Goal: Transaction & Acquisition: Purchase product/service

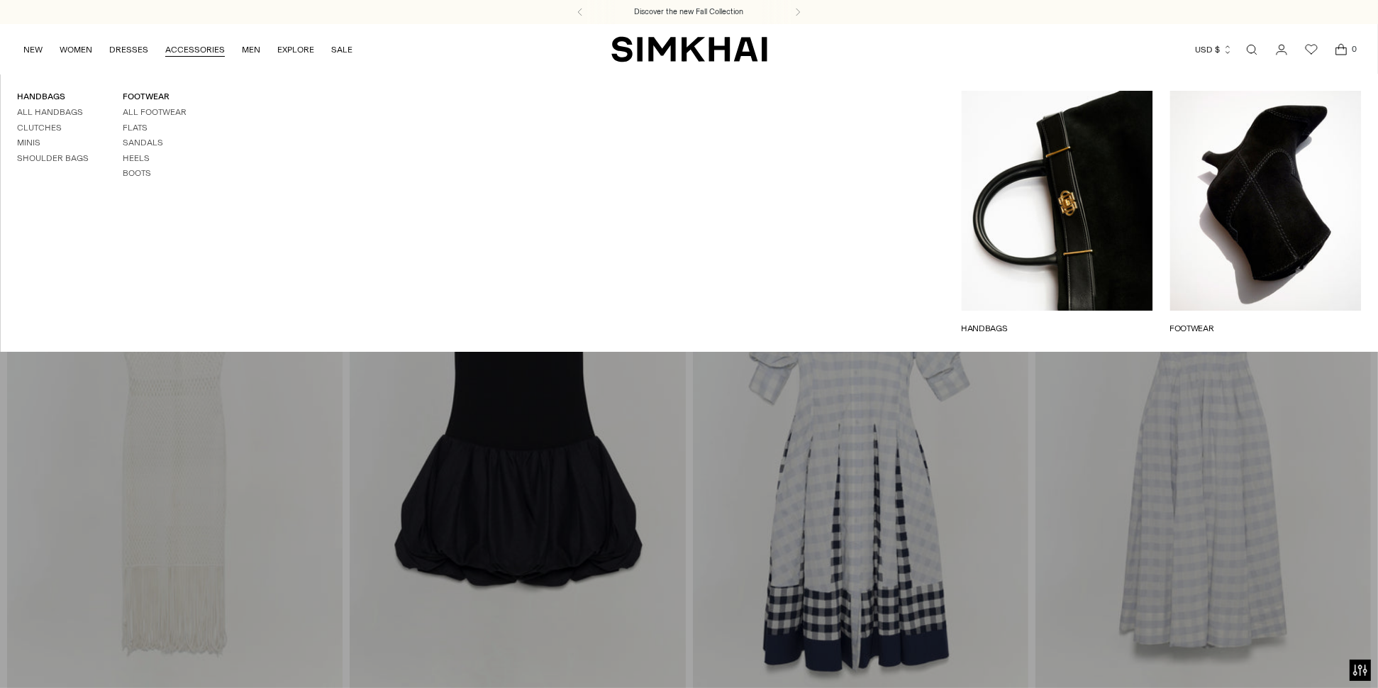
click at [191, 48] on link "ACCESSORIES" at bounding box center [195, 49] width 60 height 31
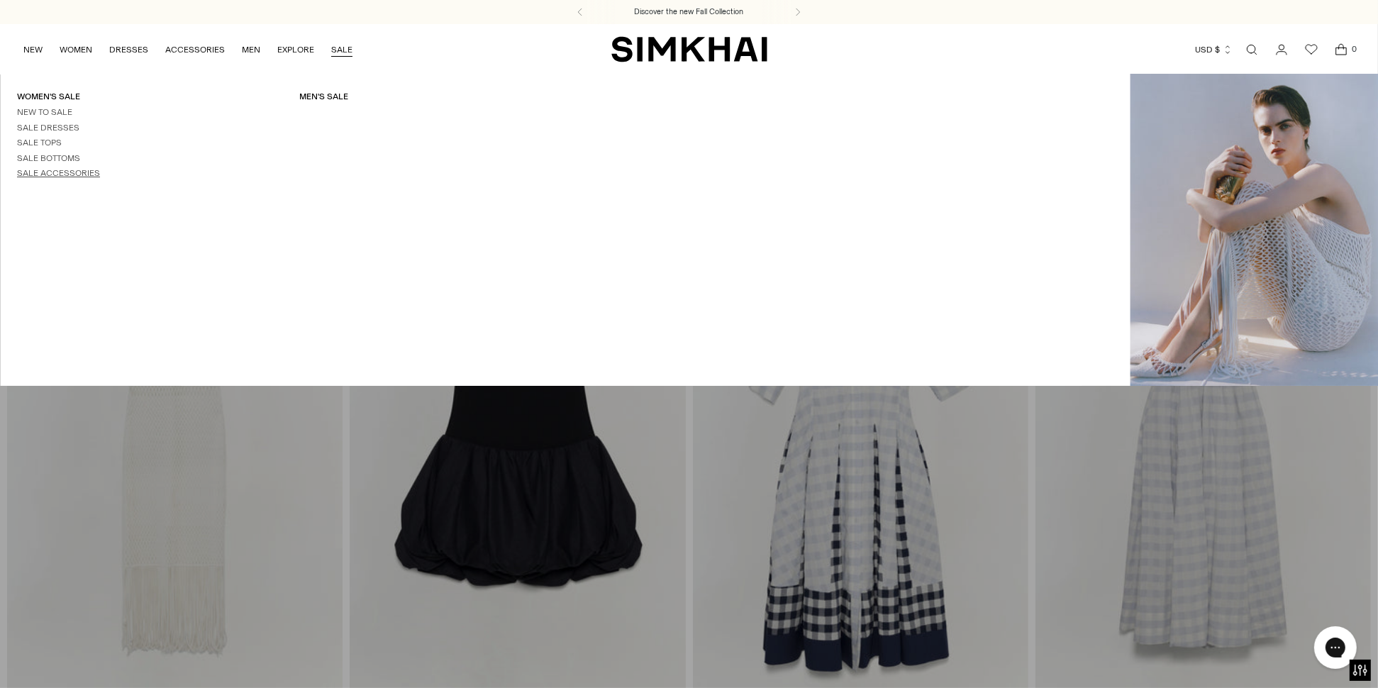
click at [67, 174] on link "Sale Accessories" at bounding box center [58, 173] width 83 height 10
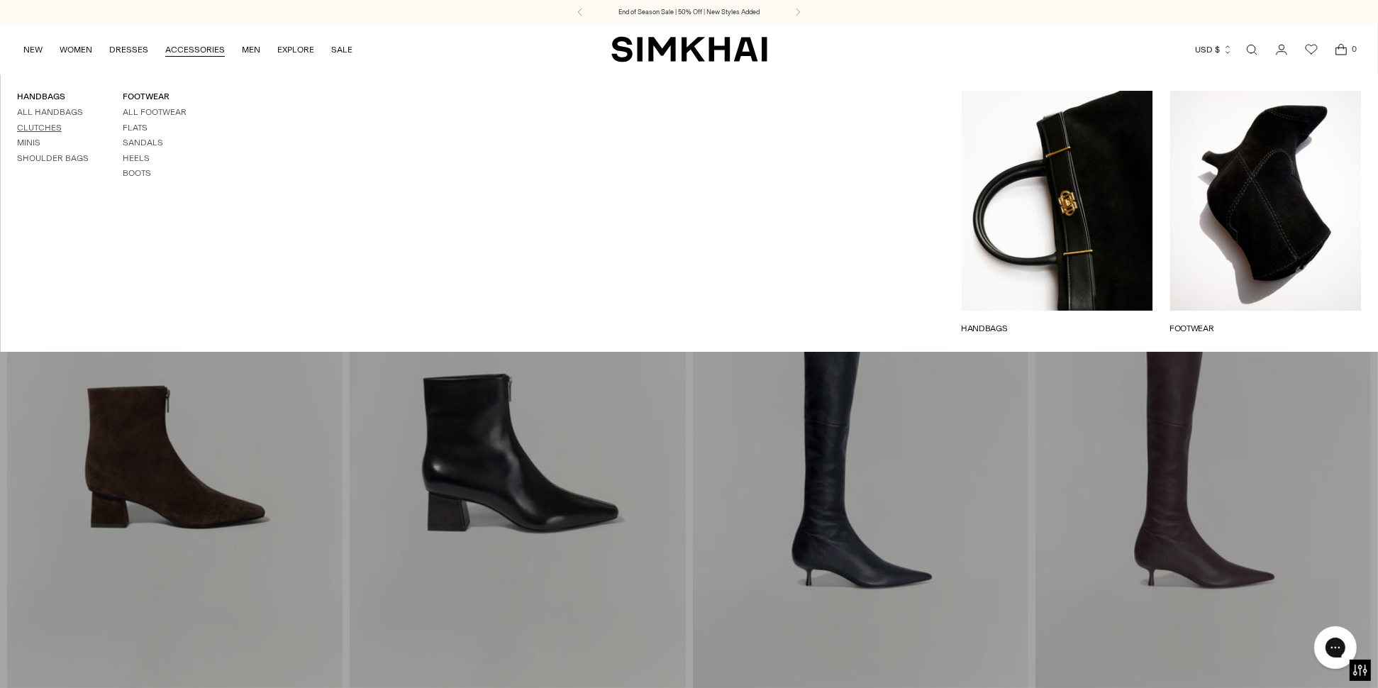
click at [31, 128] on link "Clutches" at bounding box center [39, 128] width 45 height 10
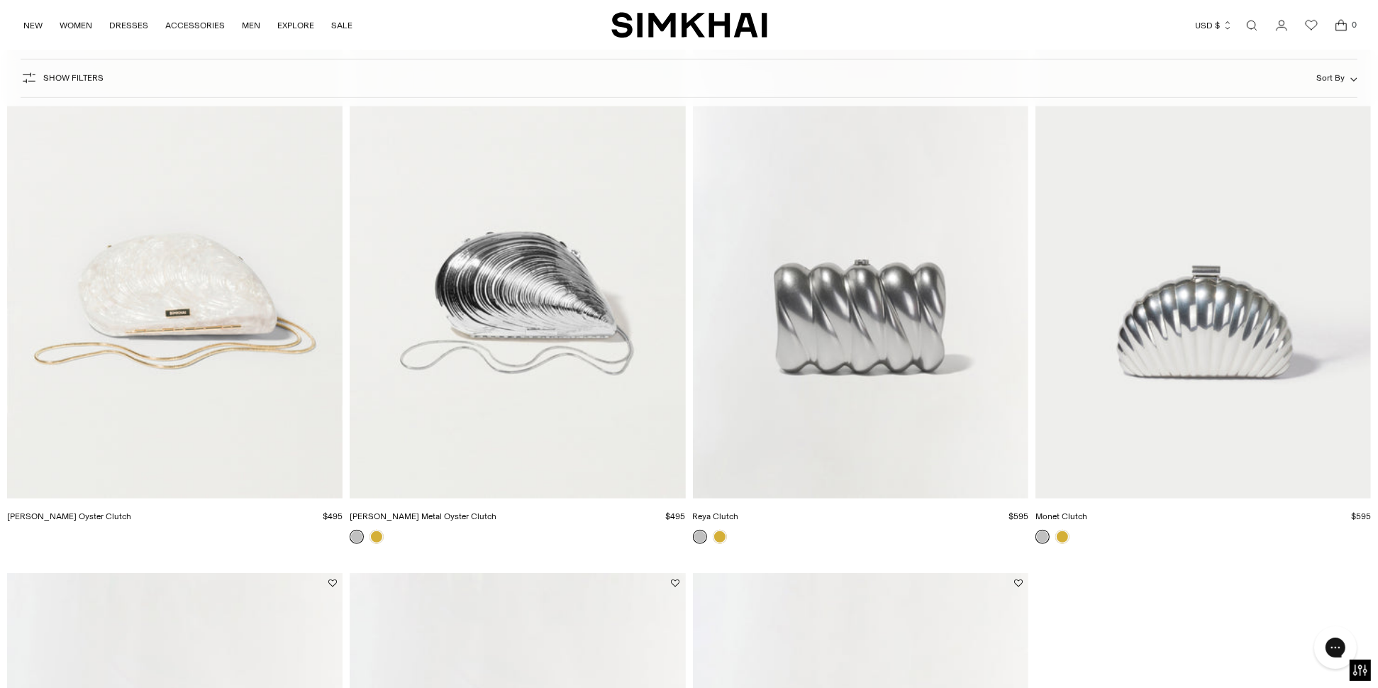
scroll to position [1418, 0]
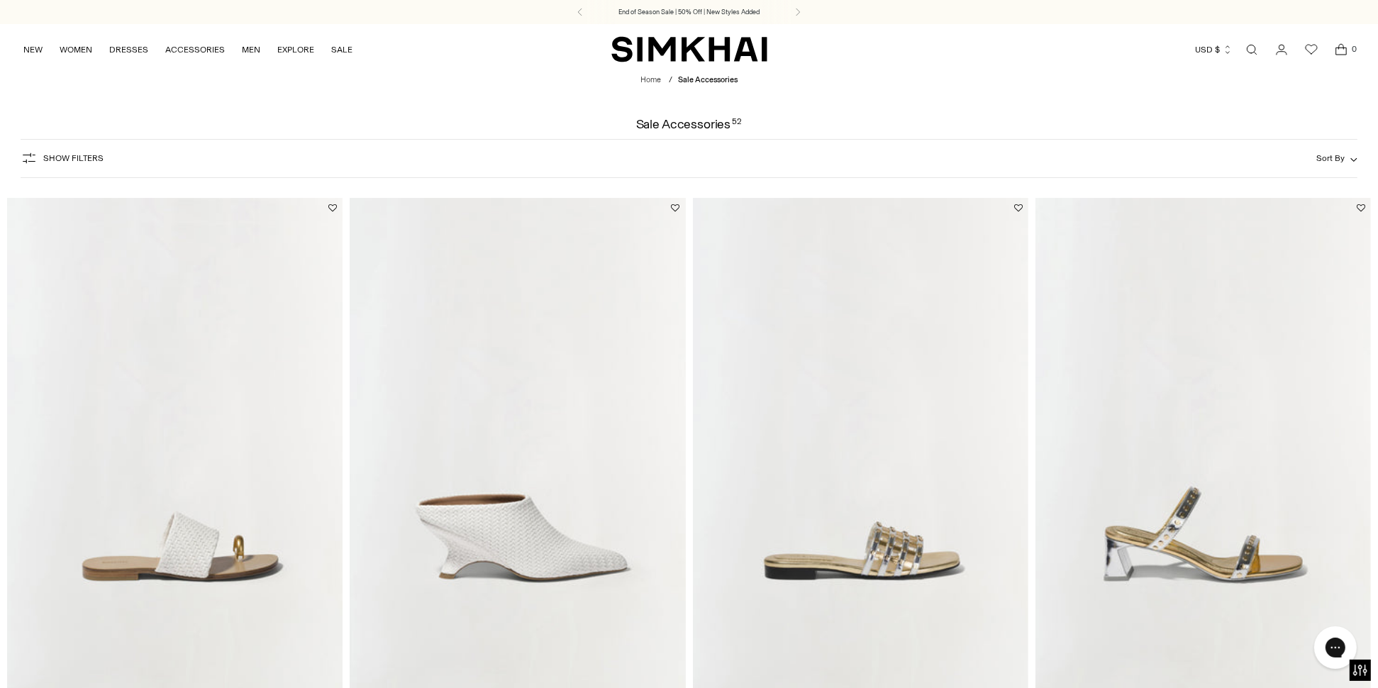
click at [28, 157] on icon "button" at bounding box center [29, 158] width 17 height 17
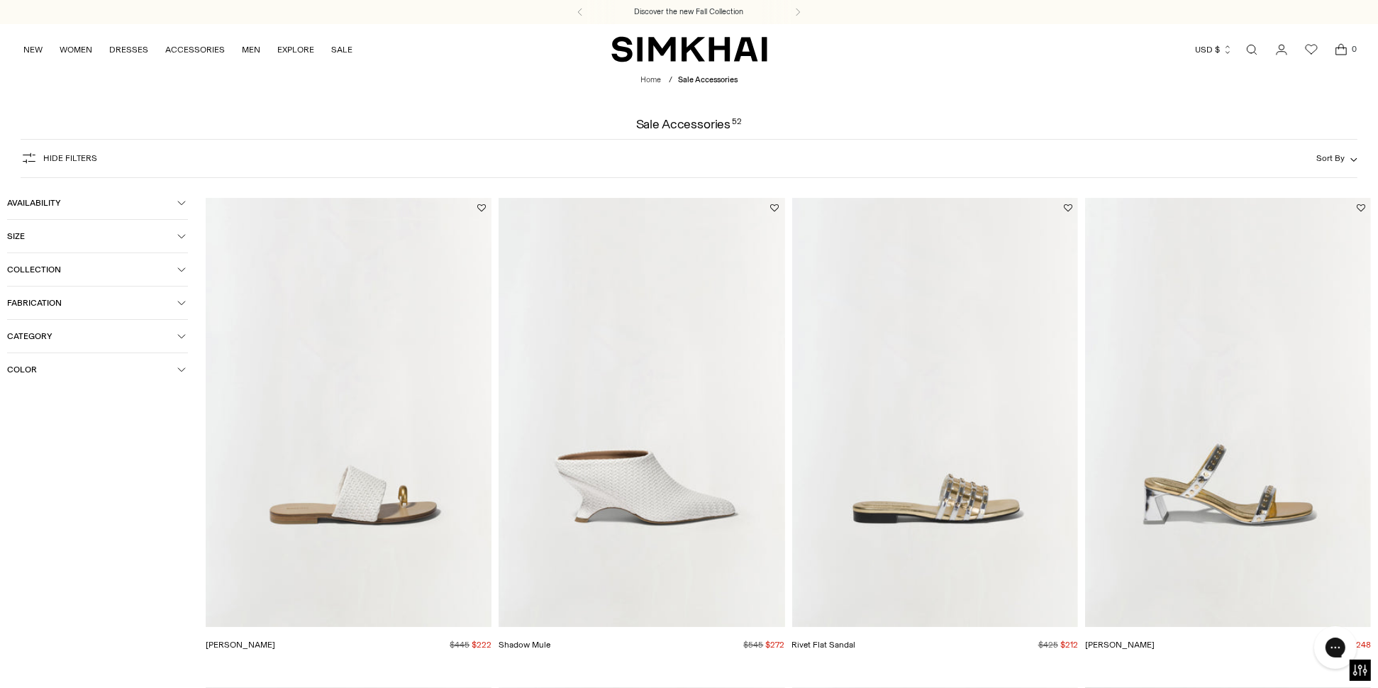
click at [184, 340] on icon "button" at bounding box center [181, 336] width 9 height 9
click at [11, 389] on div at bounding box center [12, 382] width 11 height 11
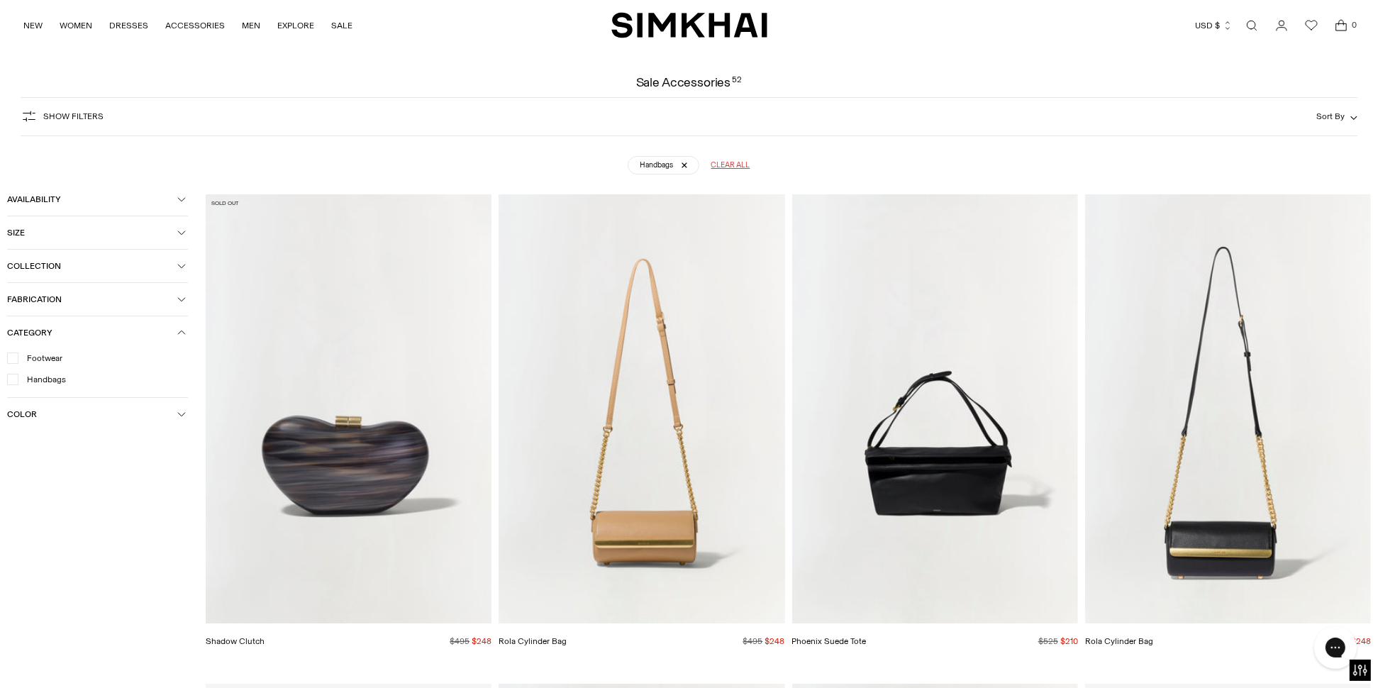
scroll to position [105, 0]
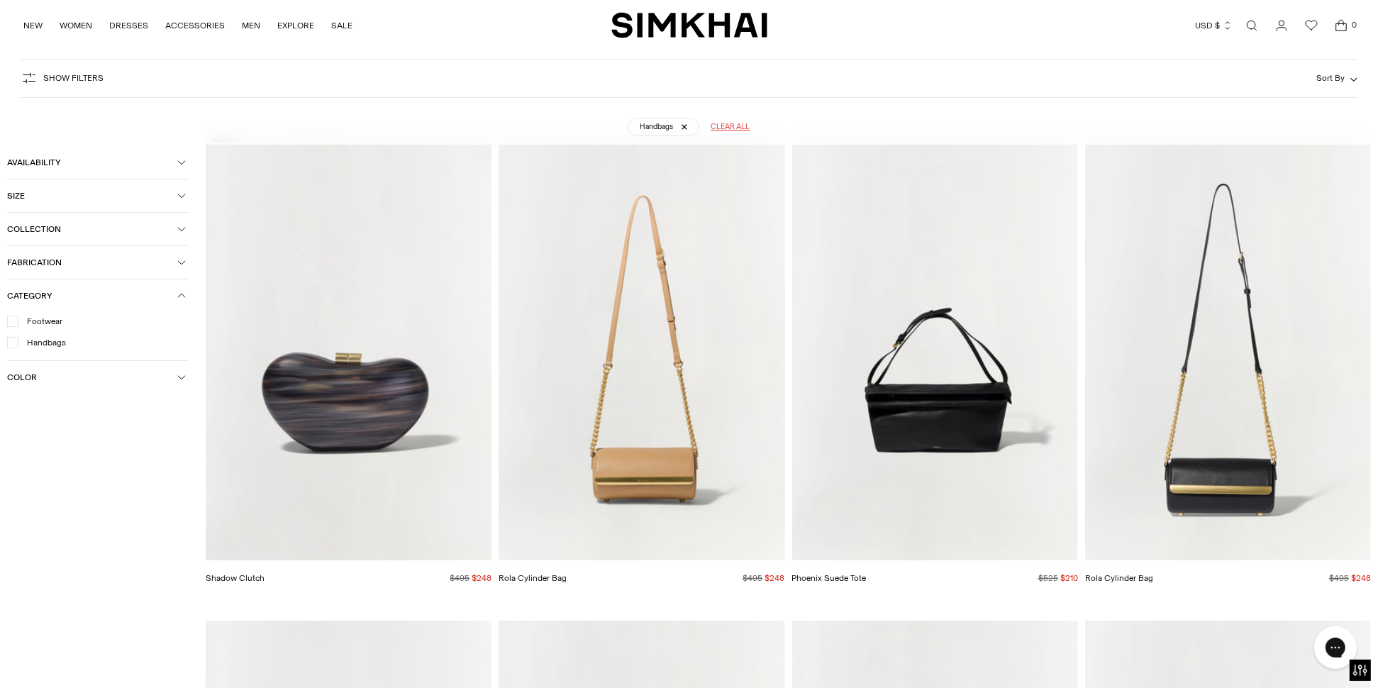
click at [0, 0] on img "Shadow Clutch" at bounding box center [0, 0] width 0 height 0
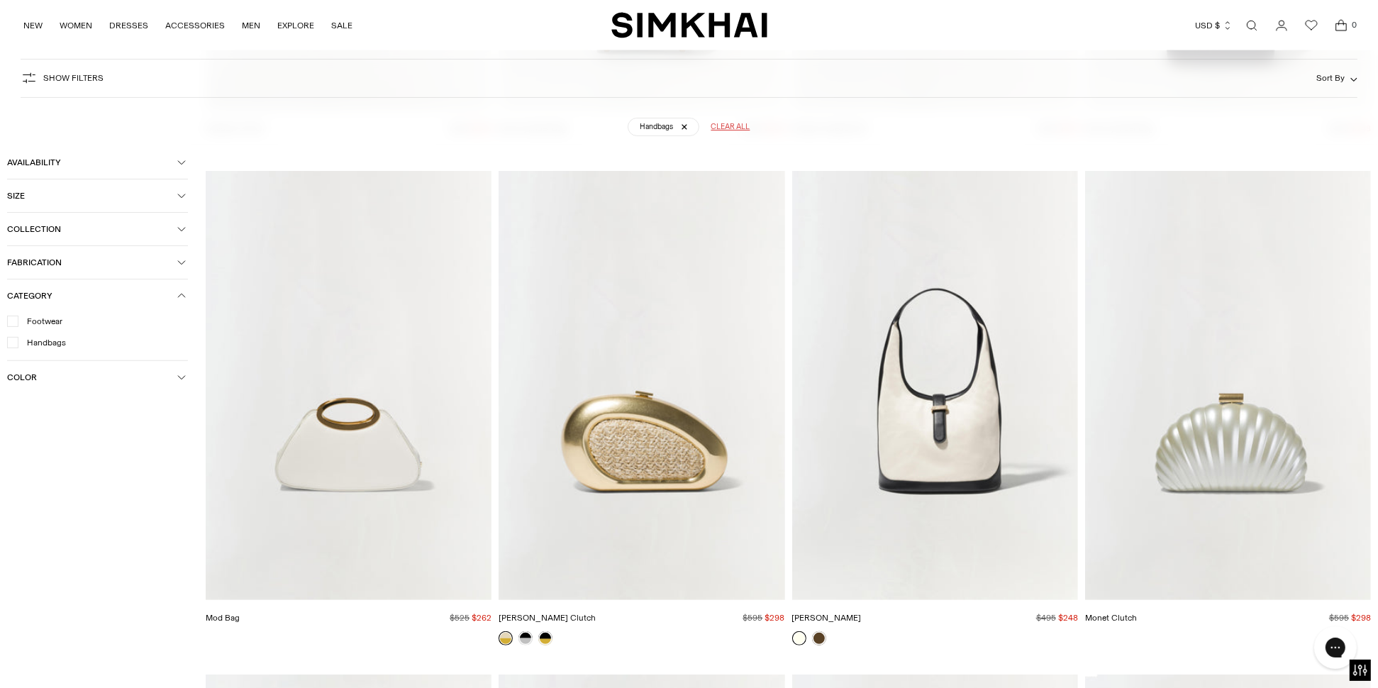
scroll to position [601, 0]
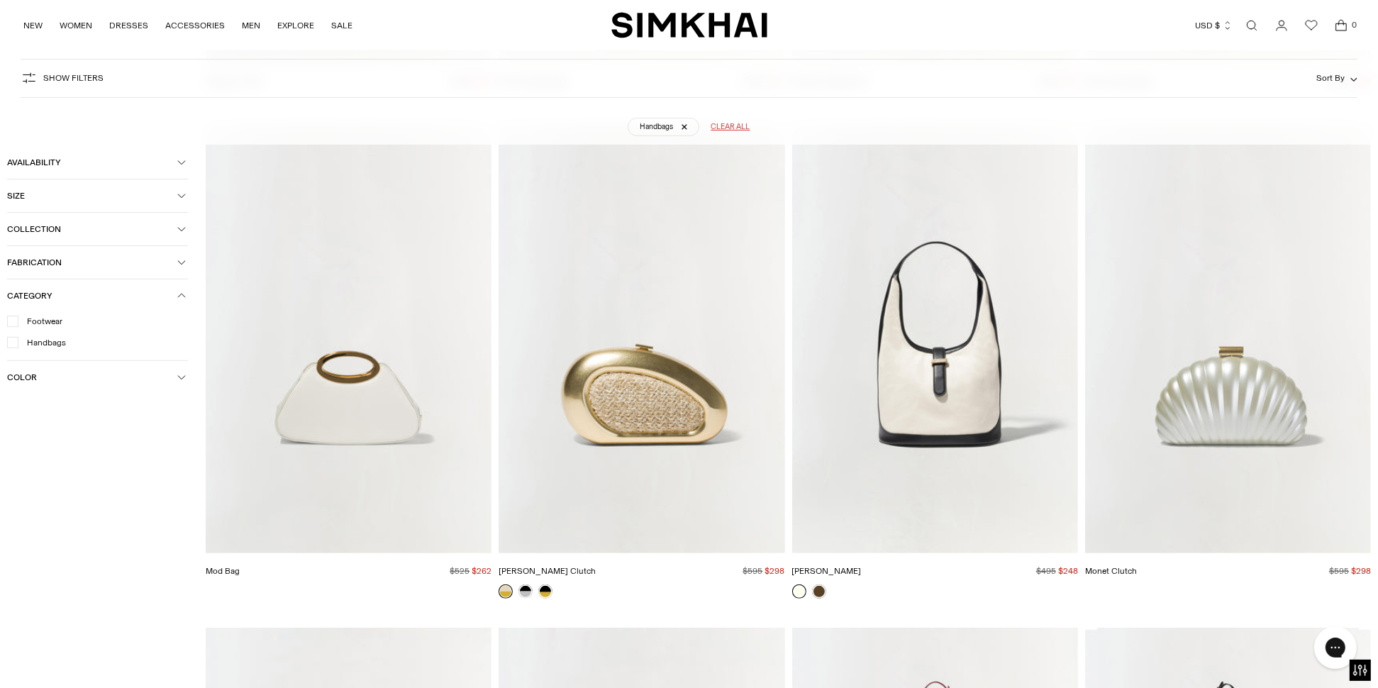
click at [0, 0] on img "Mod Bag" at bounding box center [0, 0] width 0 height 0
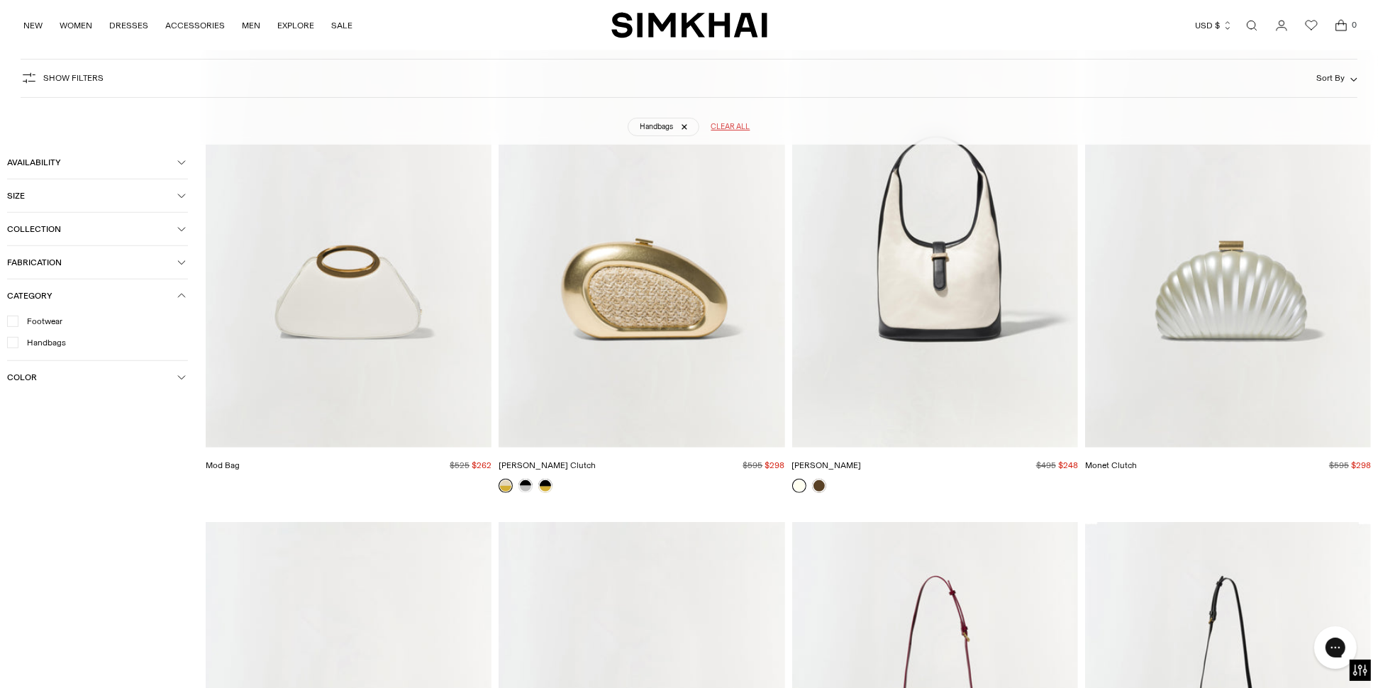
scroll to position [814, 0]
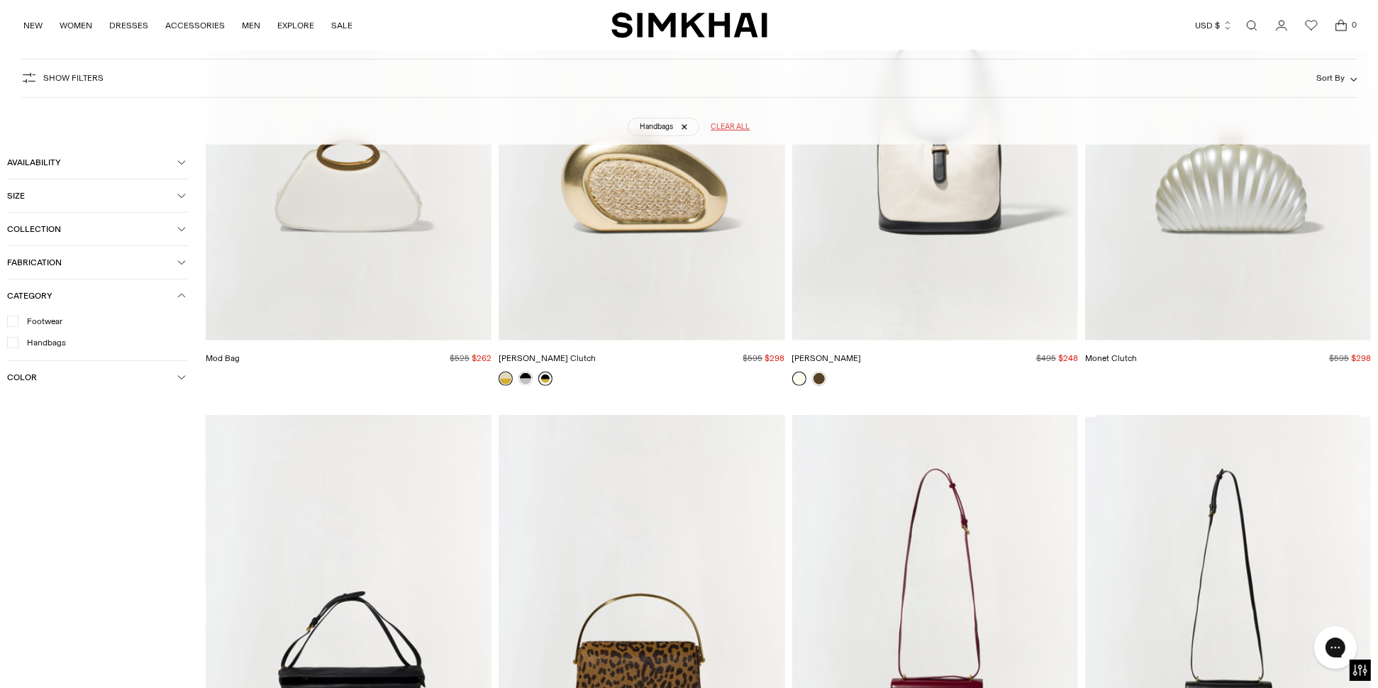
click at [548, 375] on link at bounding box center [545, 379] width 14 height 14
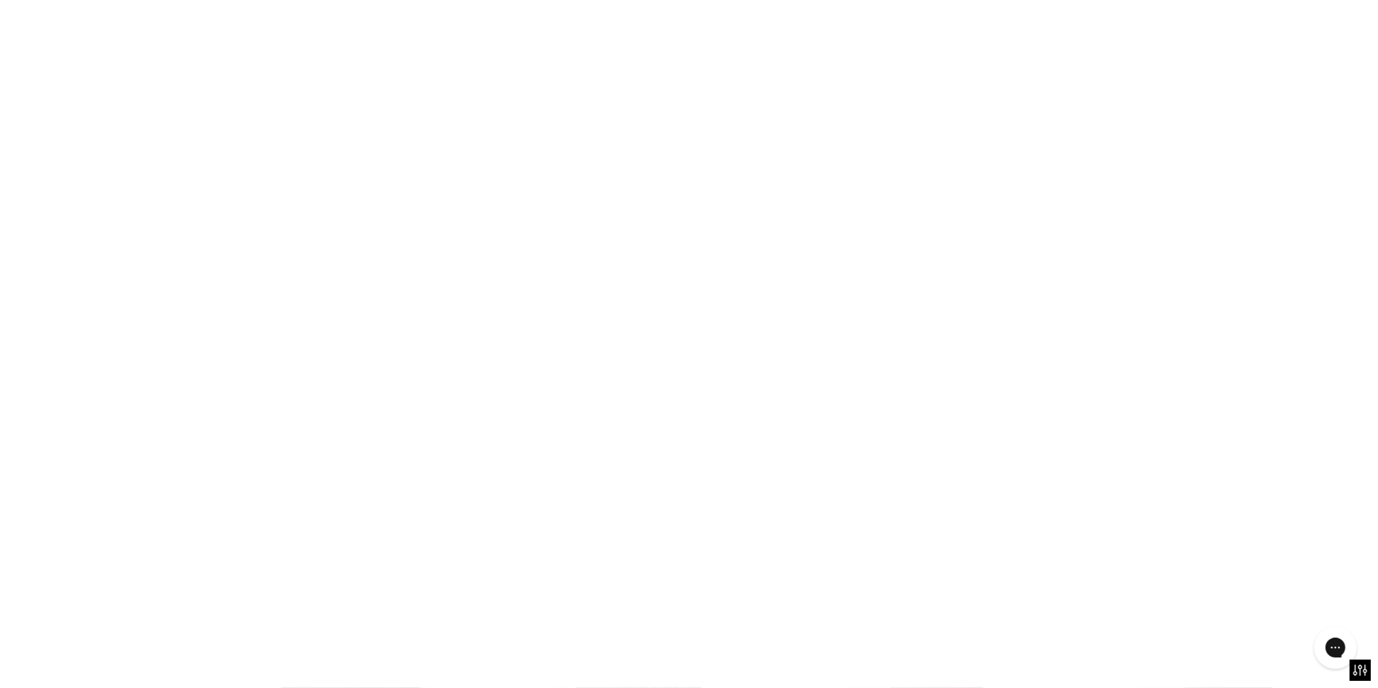
scroll to position [689, 0]
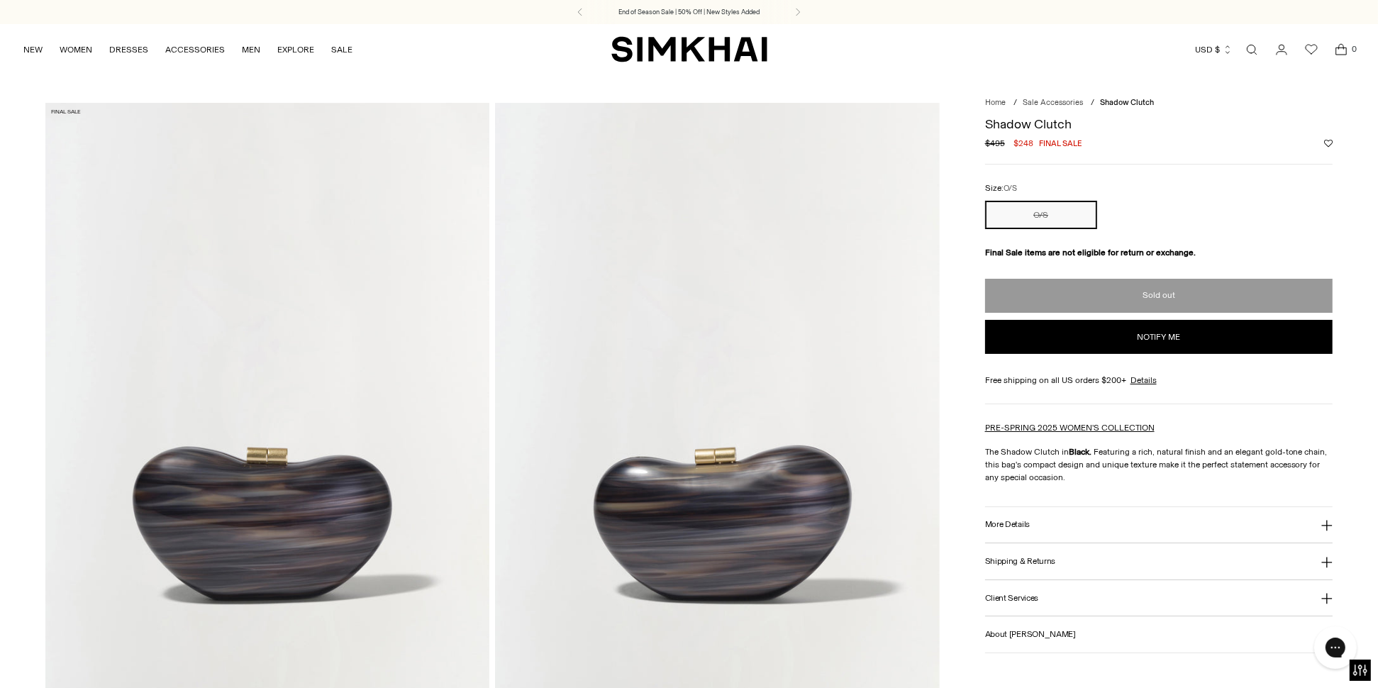
click at [1156, 338] on button "Notify me" at bounding box center [1158, 337] width 347 height 34
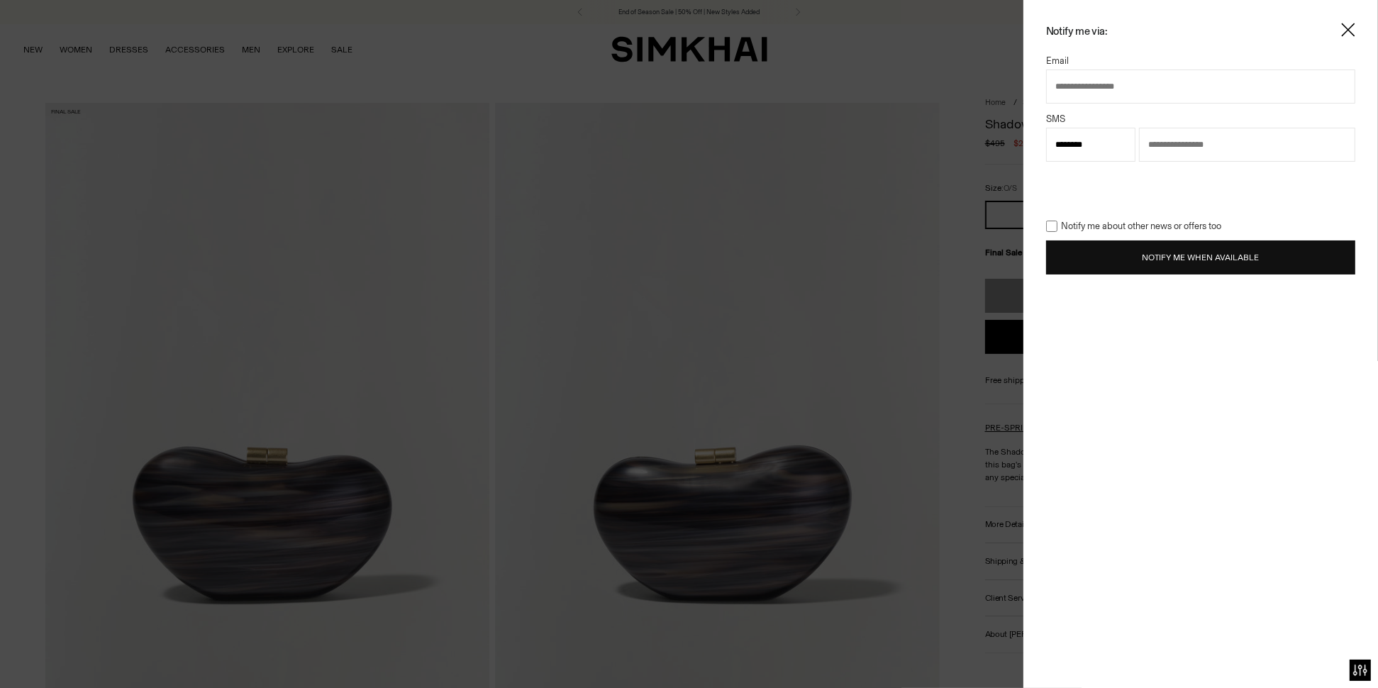
click at [1095, 84] on input "text" at bounding box center [1200, 86] width 309 height 34
type input "**********"
select select "**"
type input "**********"
click at [1170, 259] on button "Notify Me When Available" at bounding box center [1200, 257] width 309 height 34
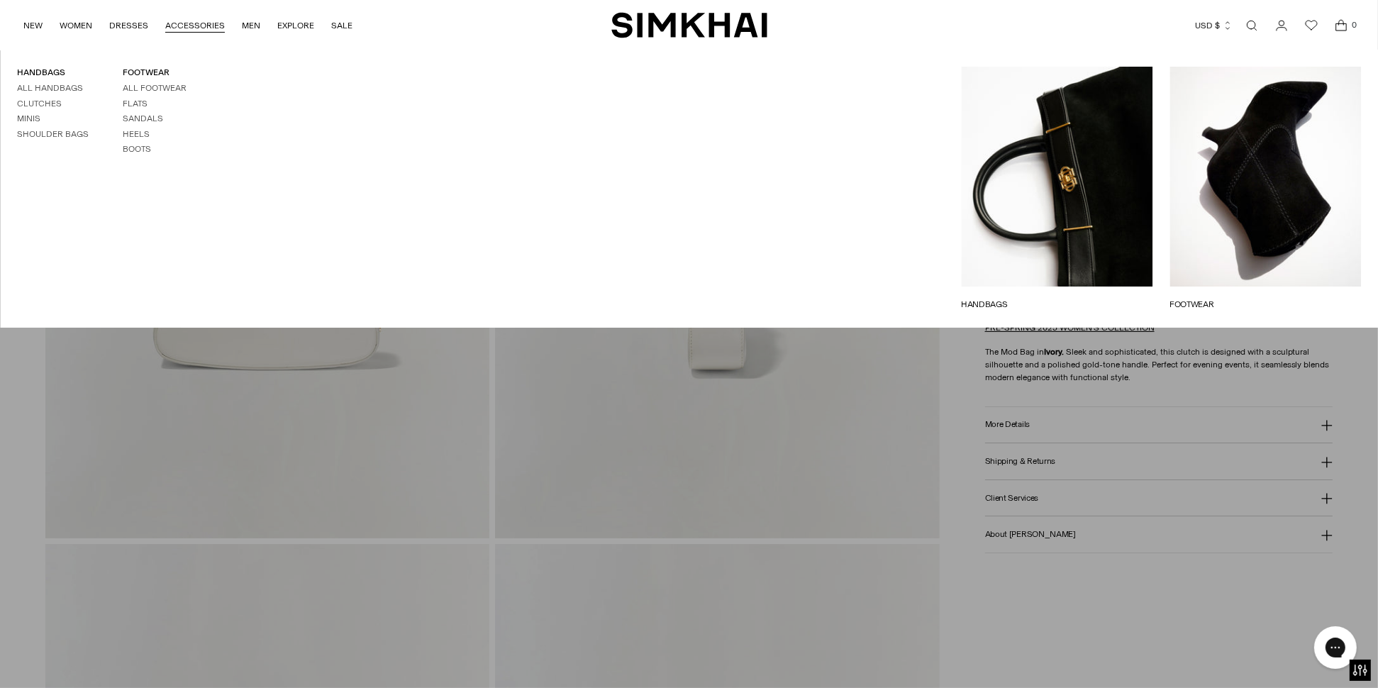
scroll to position [71, 0]
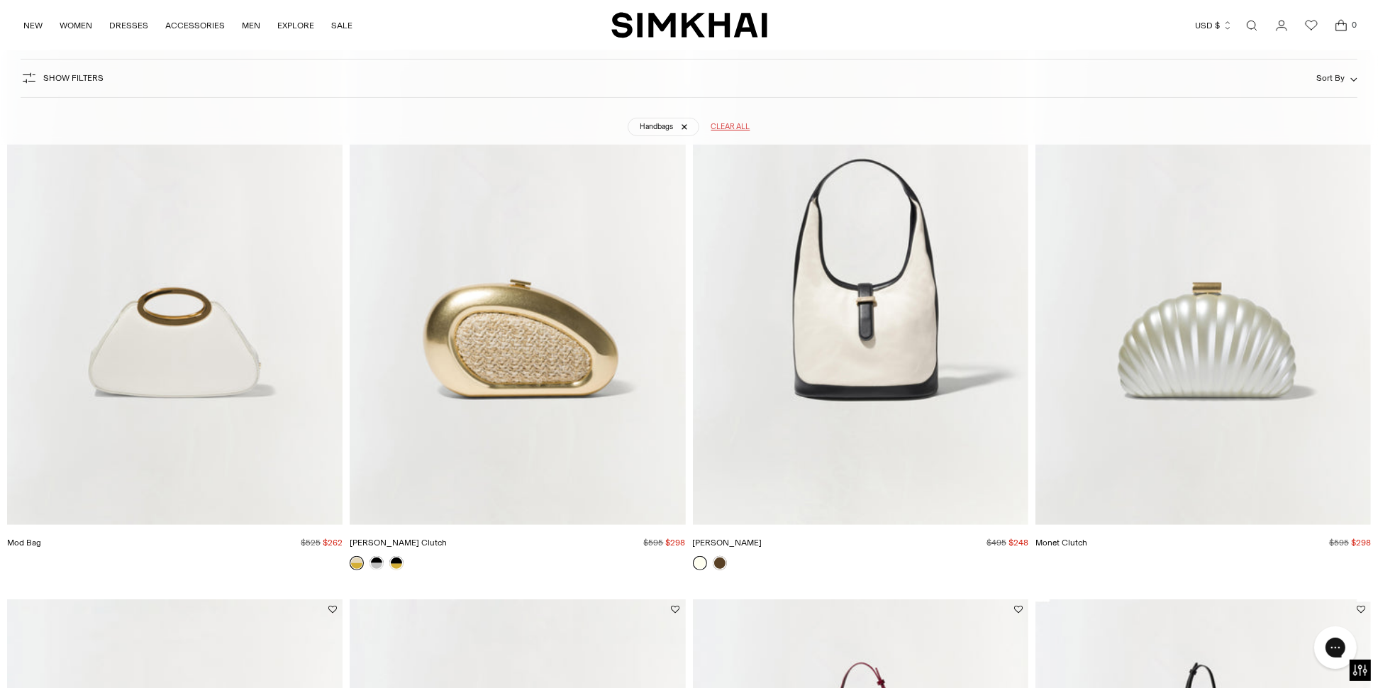
scroll to position [814, 0]
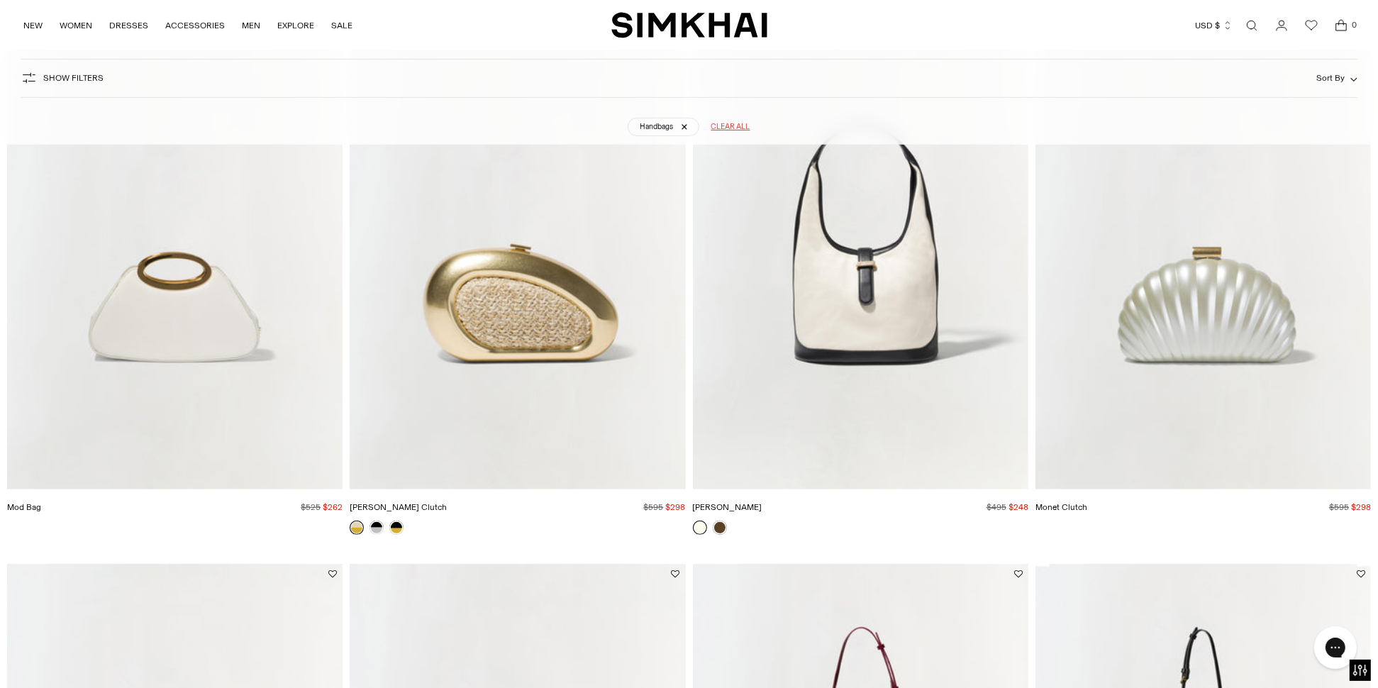
click at [0, 0] on img "Monet Clutch" at bounding box center [0, 0] width 0 height 0
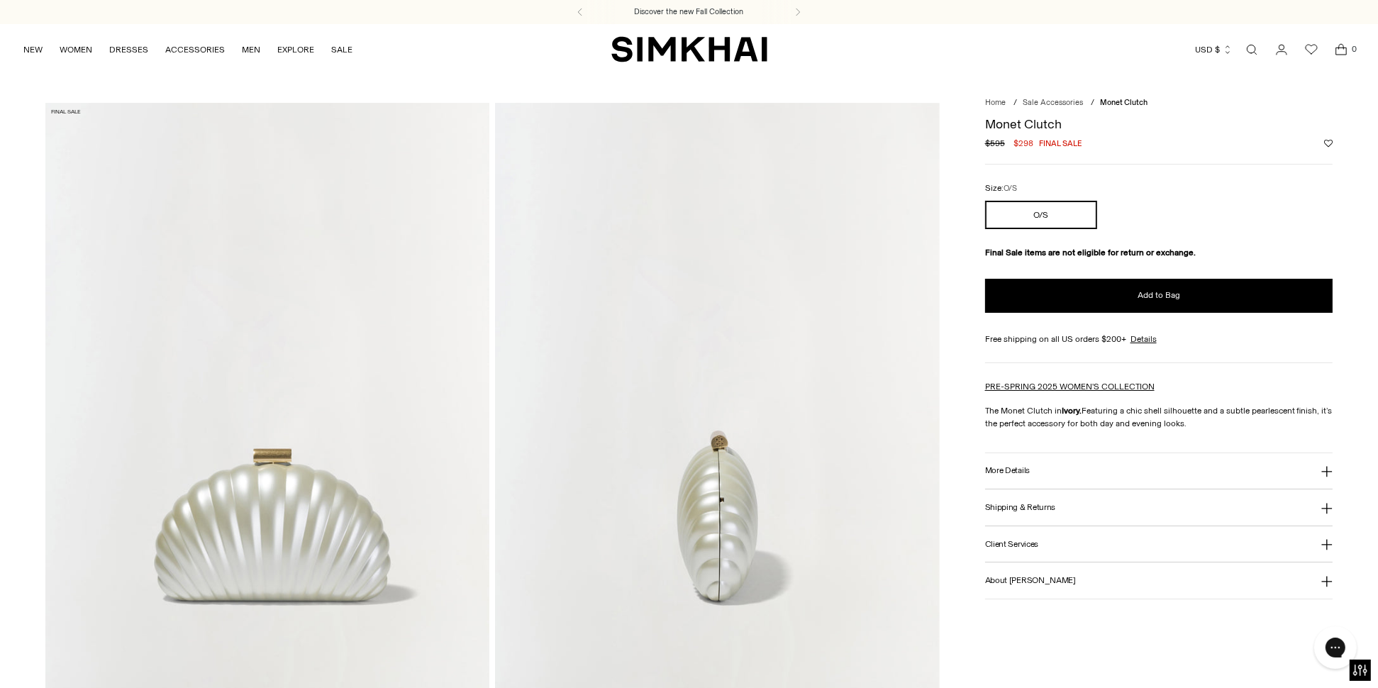
click at [1323, 466] on icon at bounding box center [1326, 471] width 11 height 11
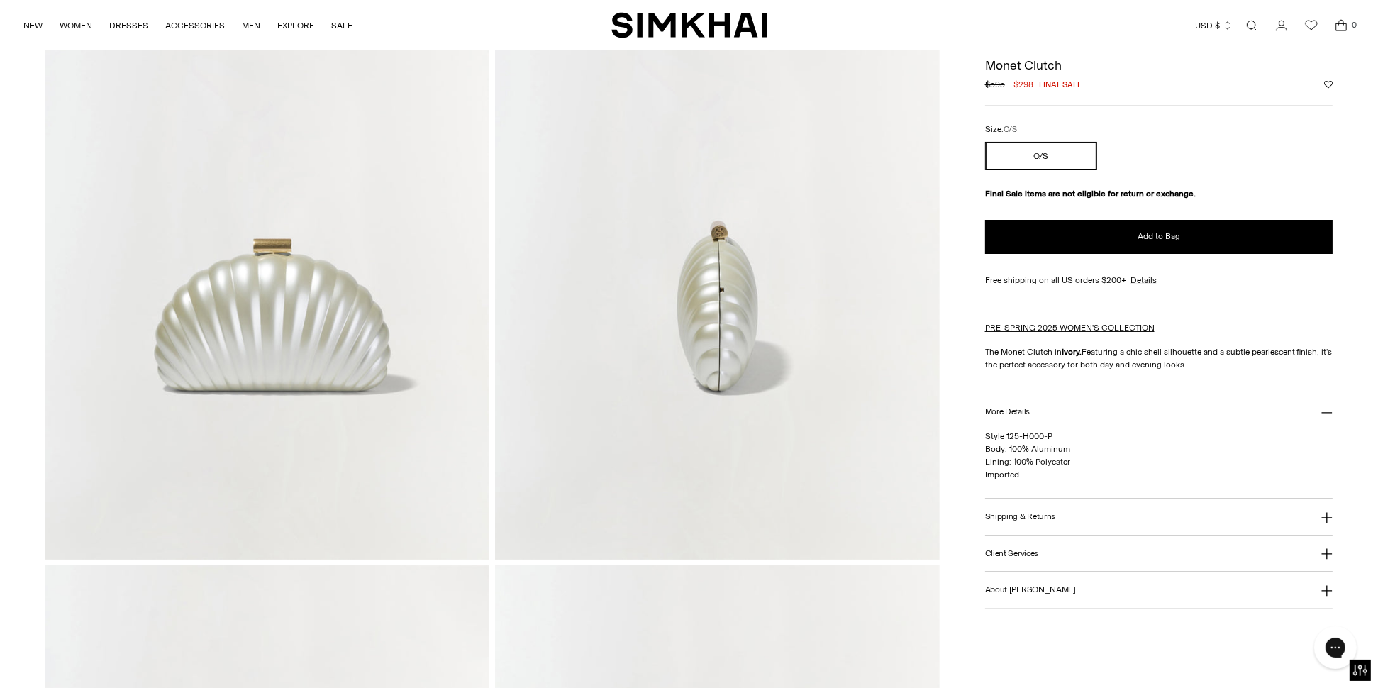
scroll to position [284, 0]
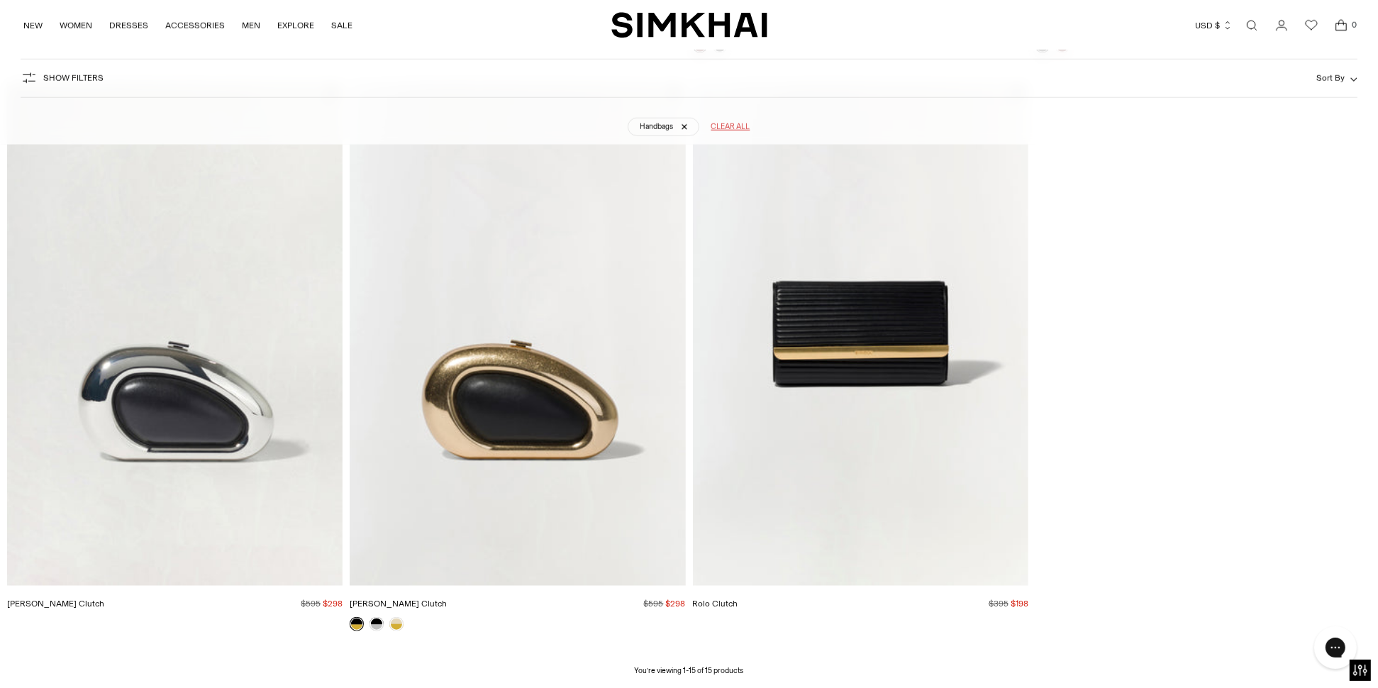
scroll to position [1949, 0]
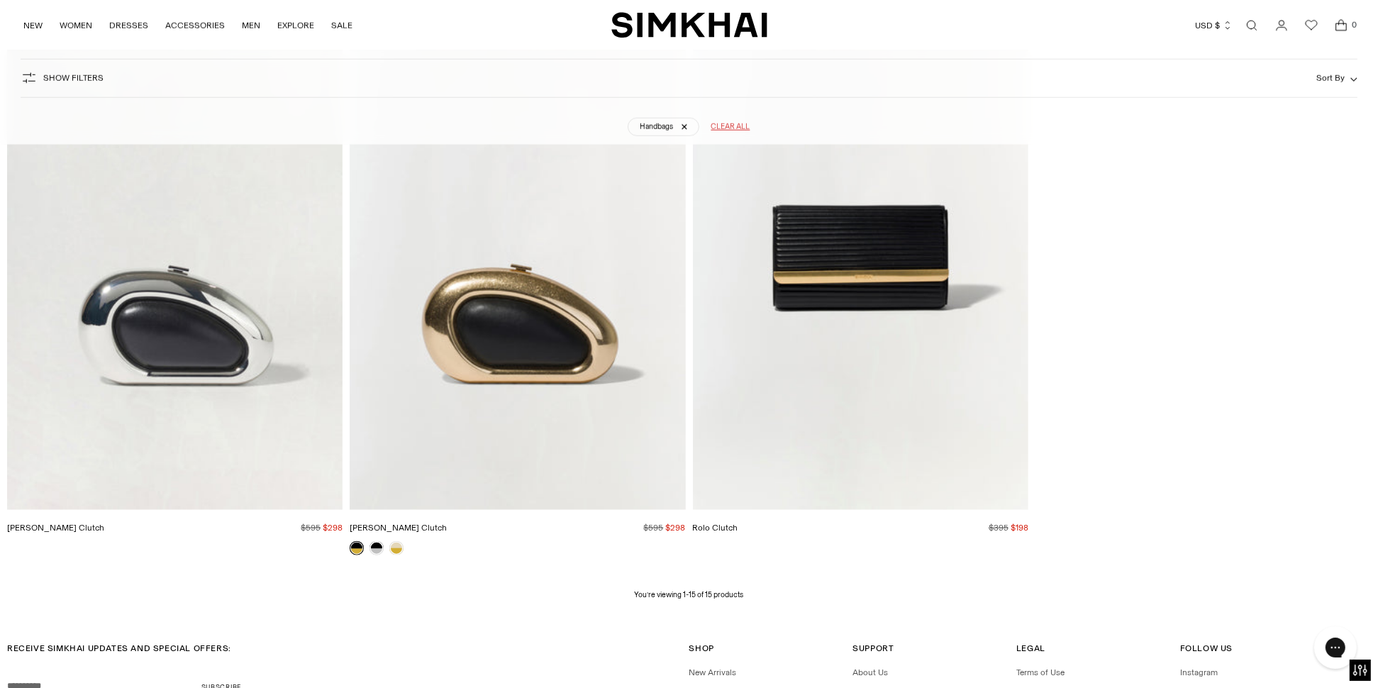
click at [0, 0] on img "Rolo Clutch" at bounding box center [0, 0] width 0 height 0
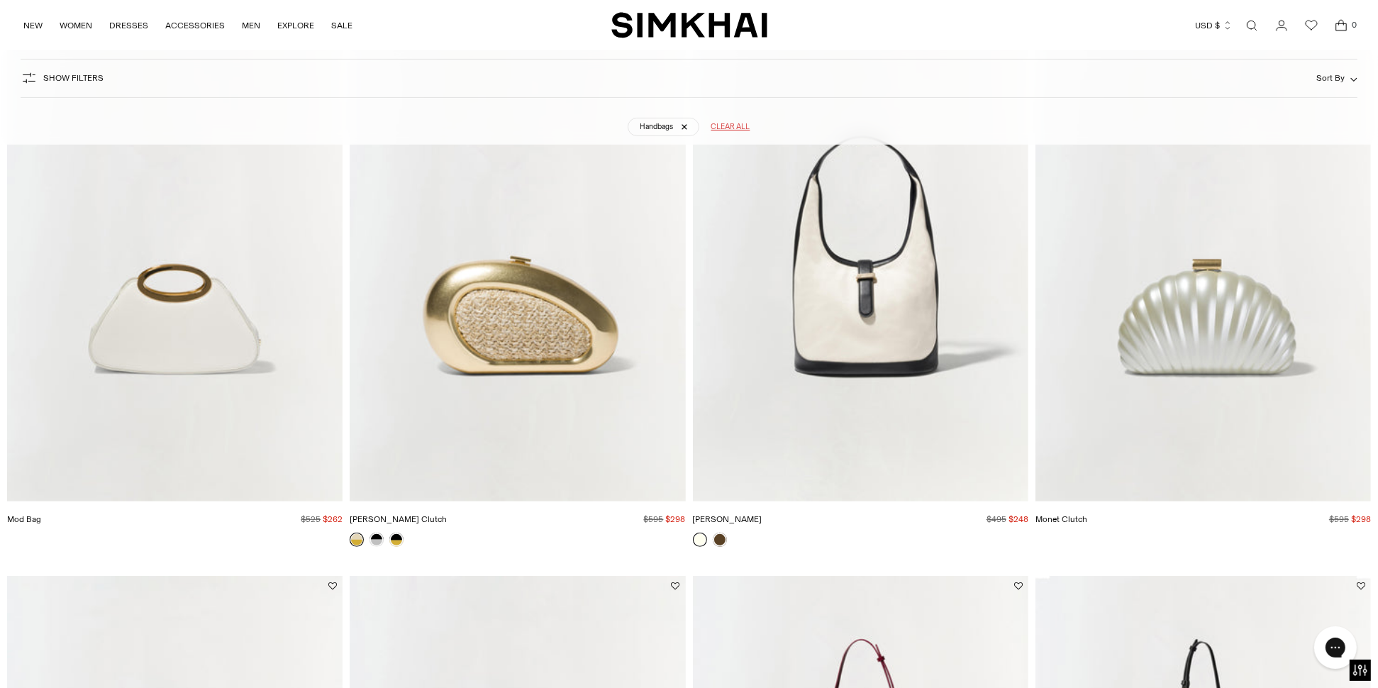
scroll to position [922, 0]
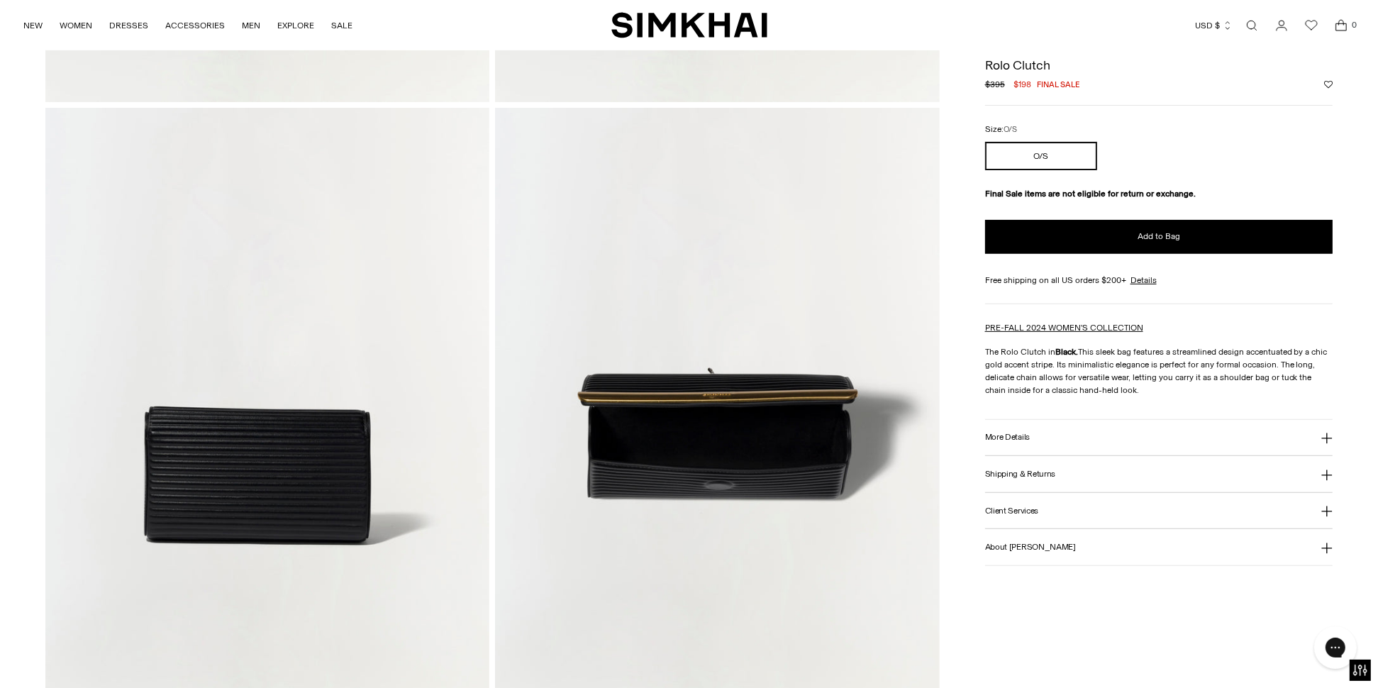
scroll to position [780, 0]
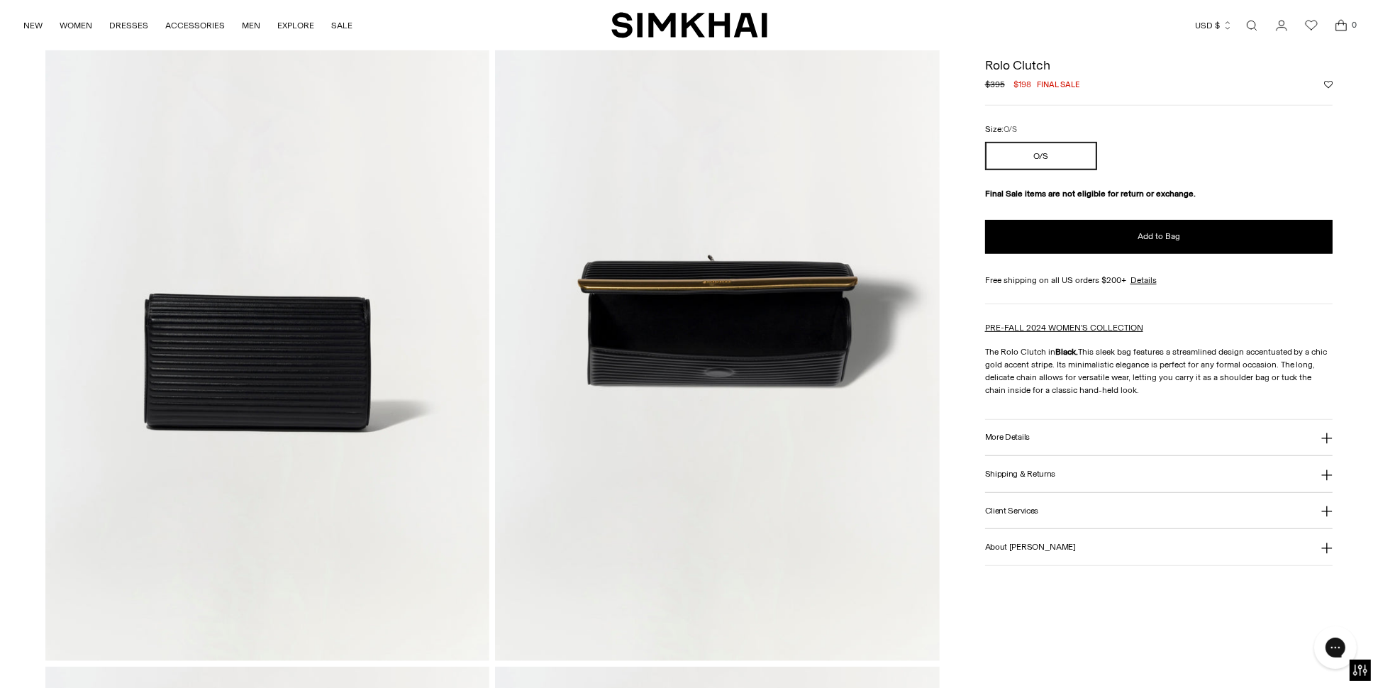
click at [789, 374] on img at bounding box center [717, 328] width 444 height 666
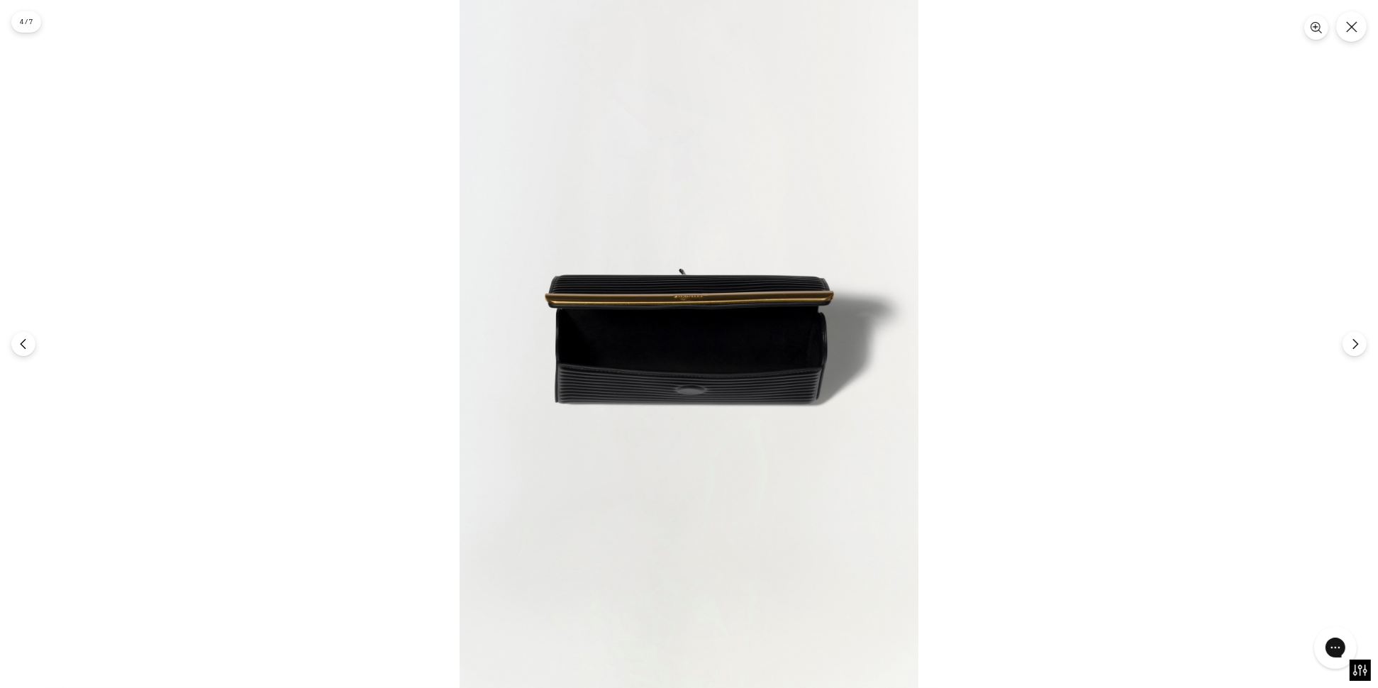
click at [794, 372] on img at bounding box center [689, 344] width 459 height 688
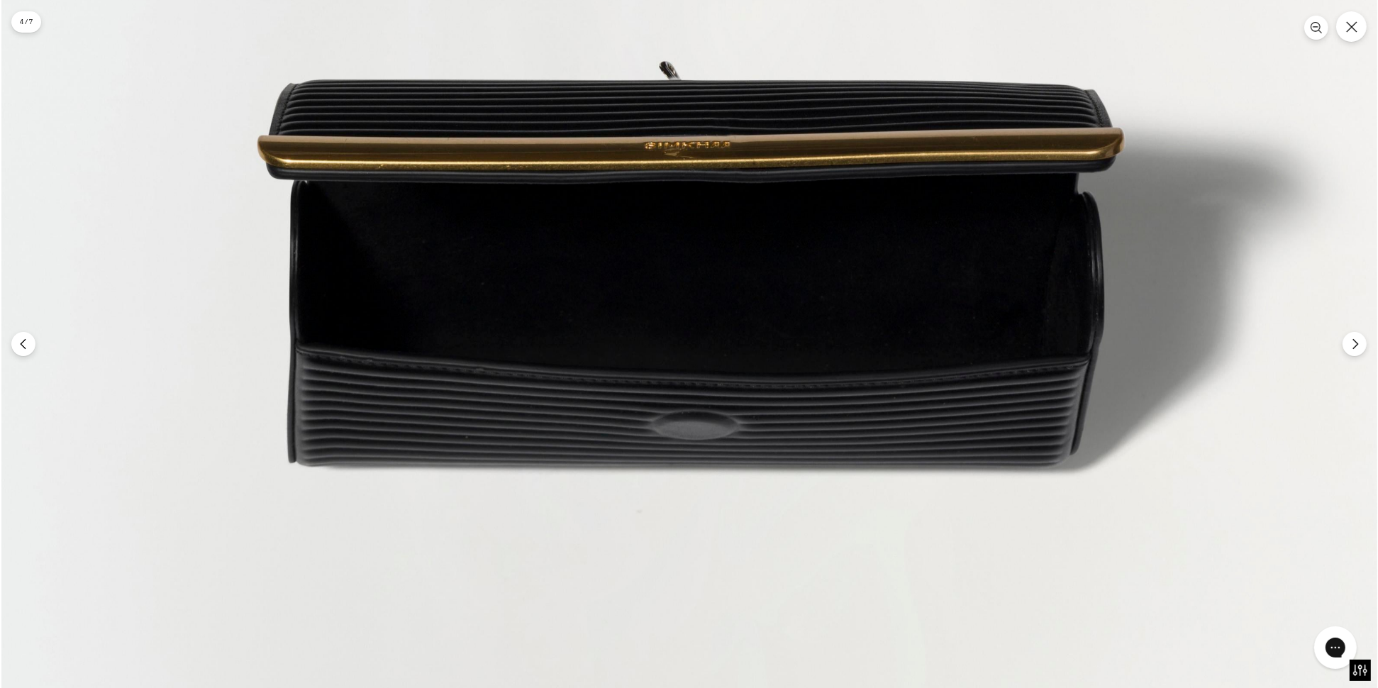
click at [797, 372] on img at bounding box center [689, 287] width 1376 height 2064
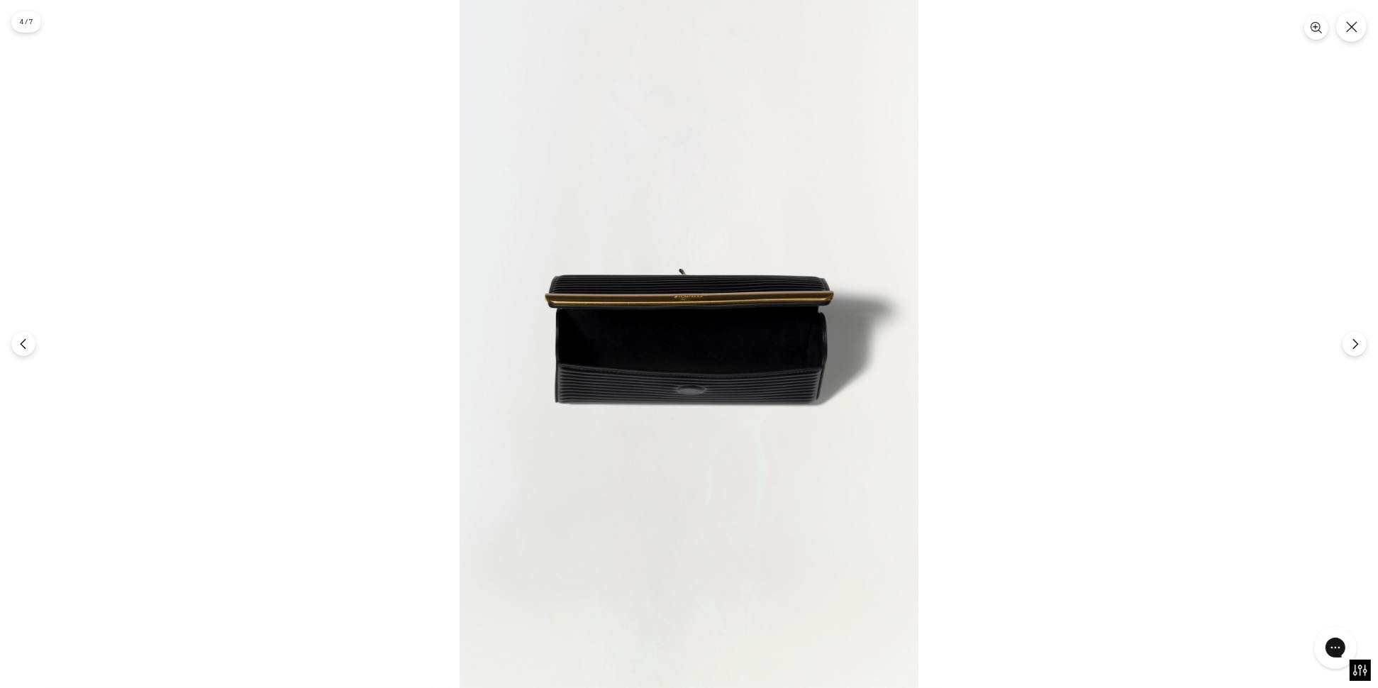
scroll to position [0, 0]
click at [1356, 346] on icon "Next" at bounding box center [1354, 344] width 5 height 11
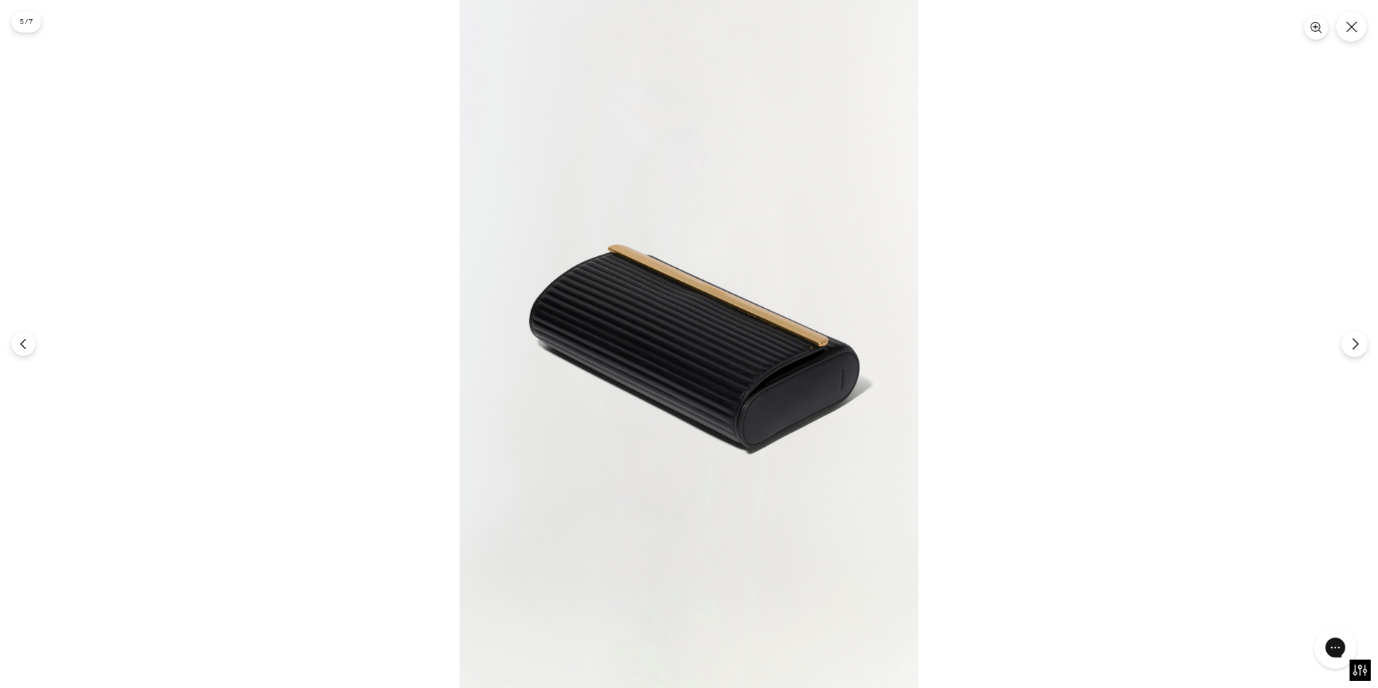
click at [1356, 346] on icon "Next" at bounding box center [1354, 344] width 5 height 11
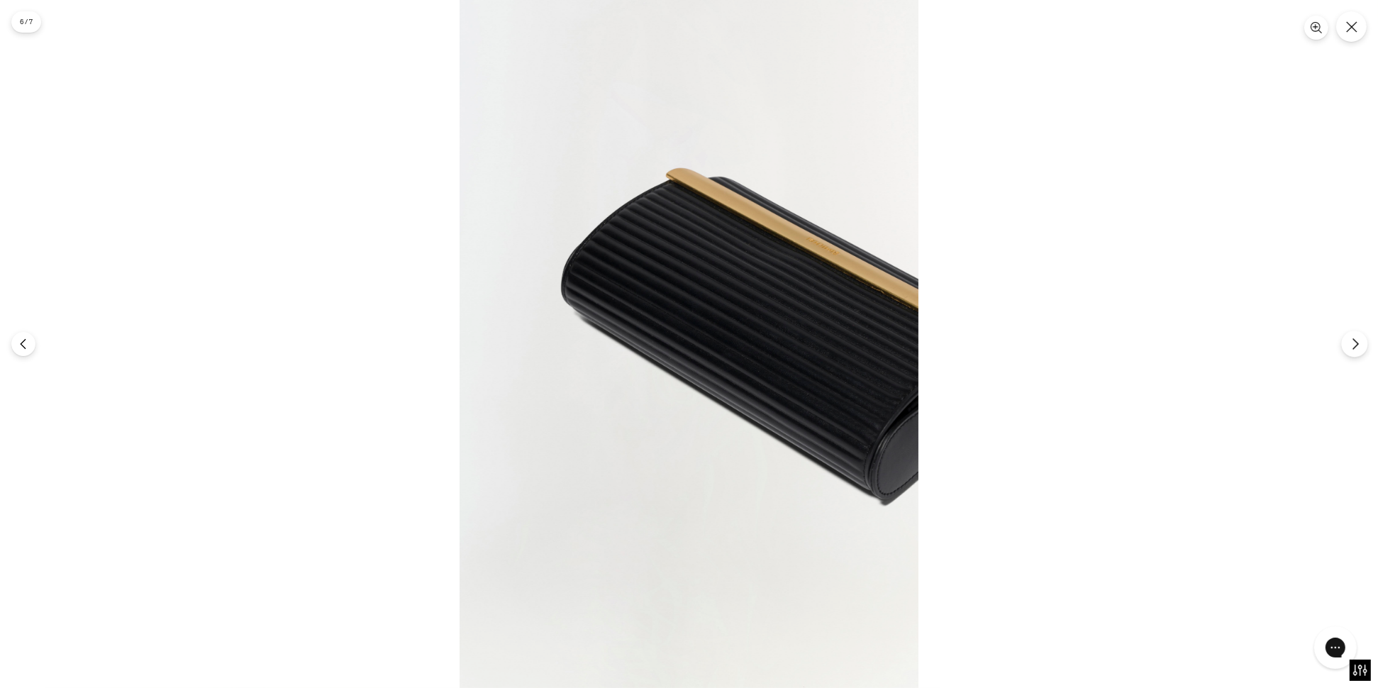
click at [1356, 347] on icon "Next" at bounding box center [1355, 344] width 13 height 13
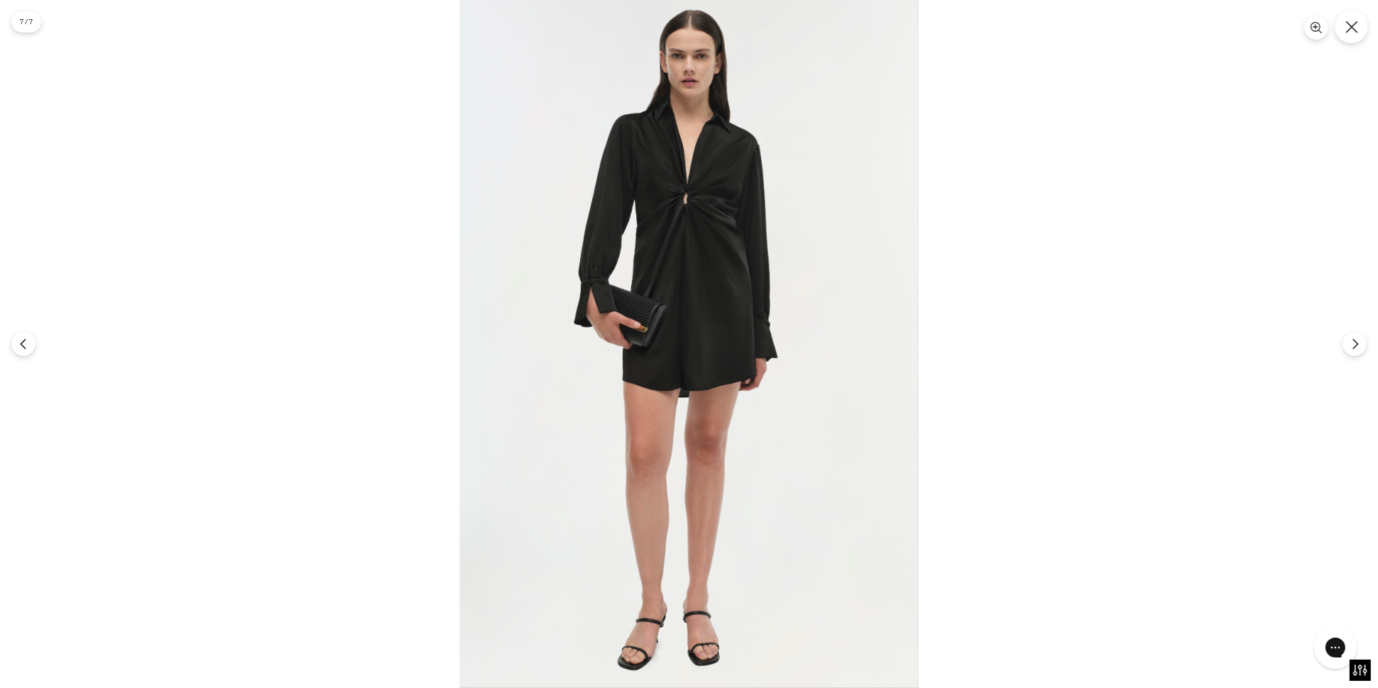
click at [1345, 27] on icon "Close" at bounding box center [1351, 27] width 13 height 13
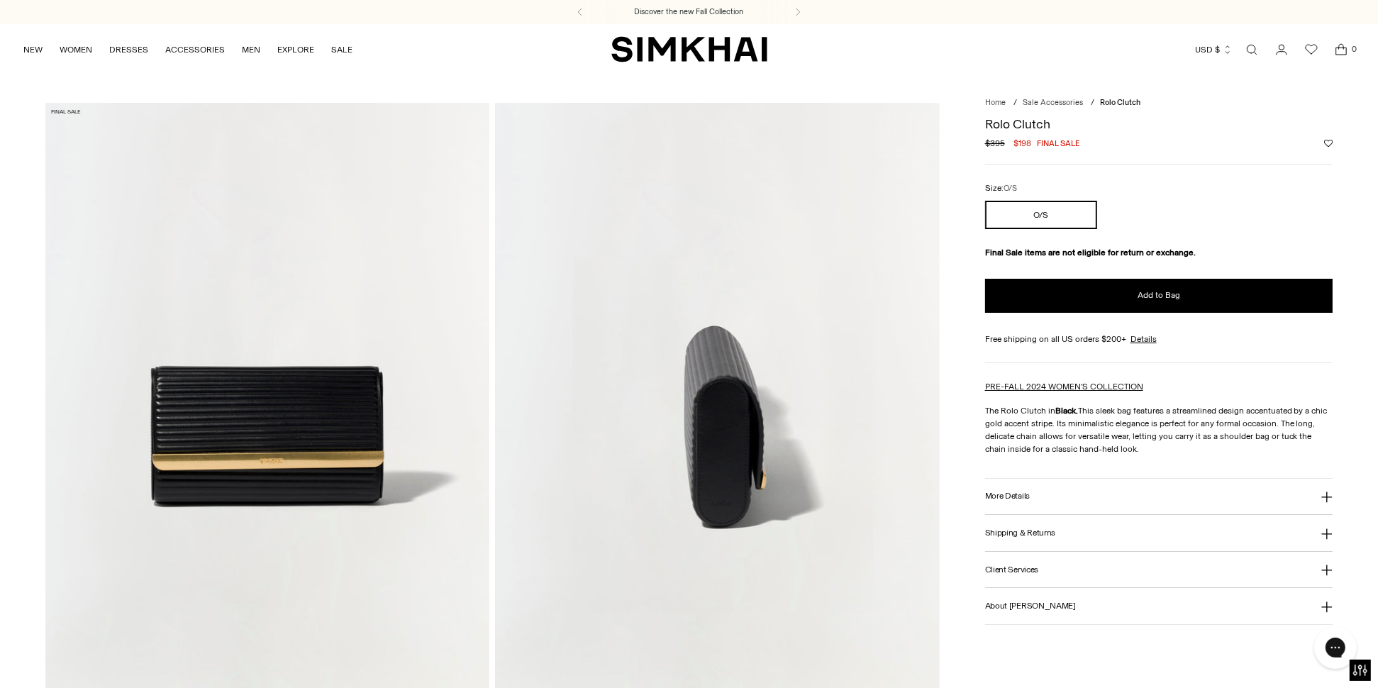
click at [277, 457] on img at bounding box center [267, 436] width 444 height 666
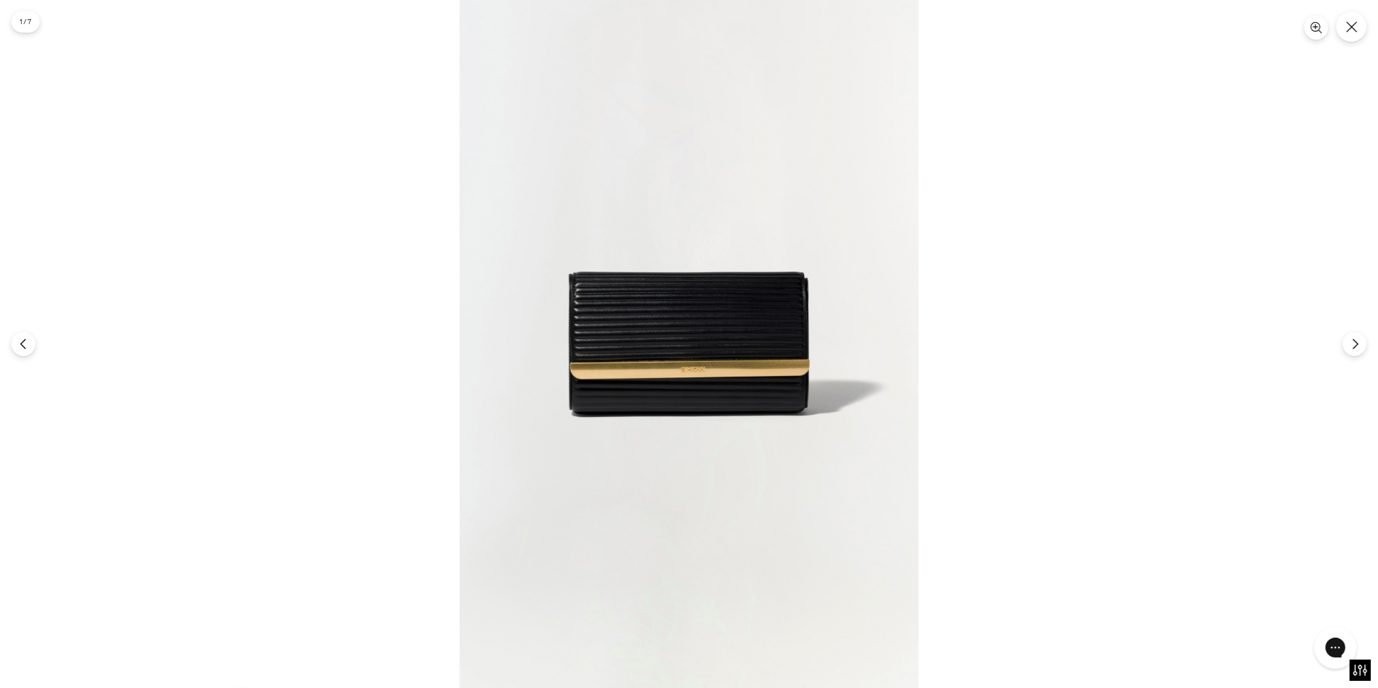
click at [647, 370] on img at bounding box center [689, 344] width 459 height 688
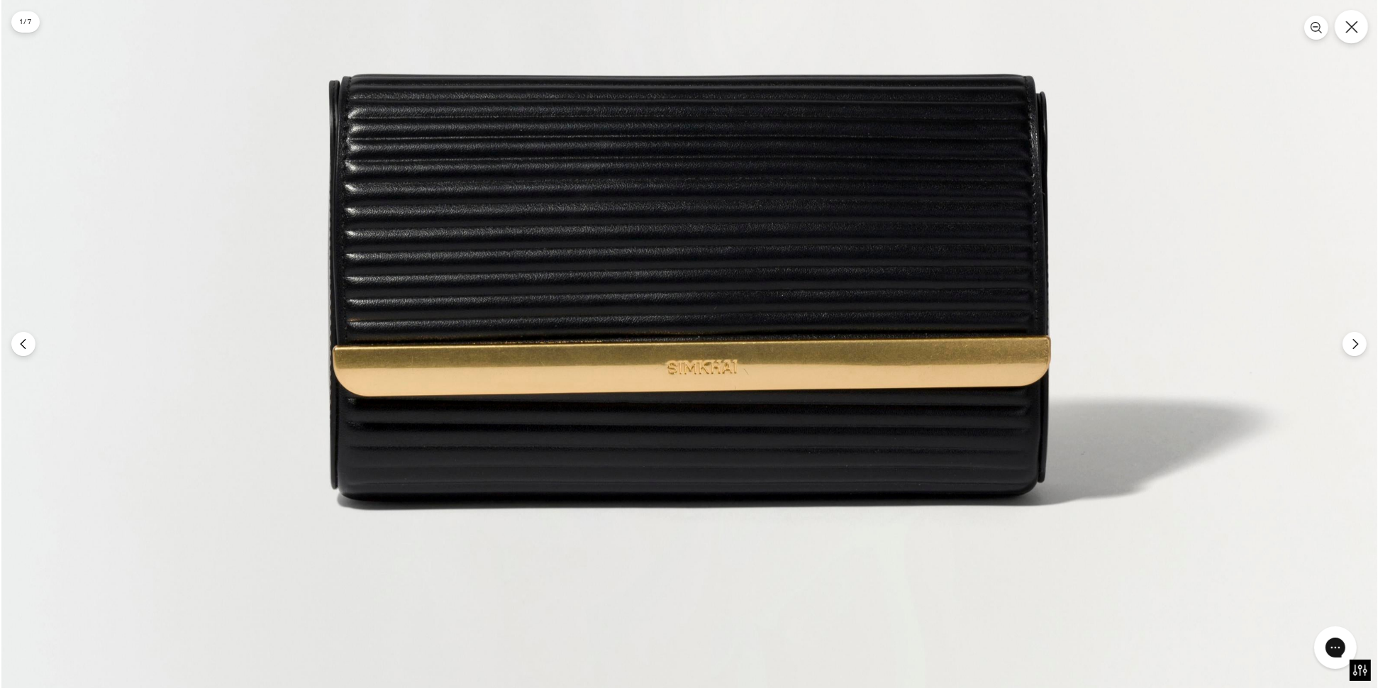
click at [1356, 39] on button "Close" at bounding box center [1351, 26] width 33 height 33
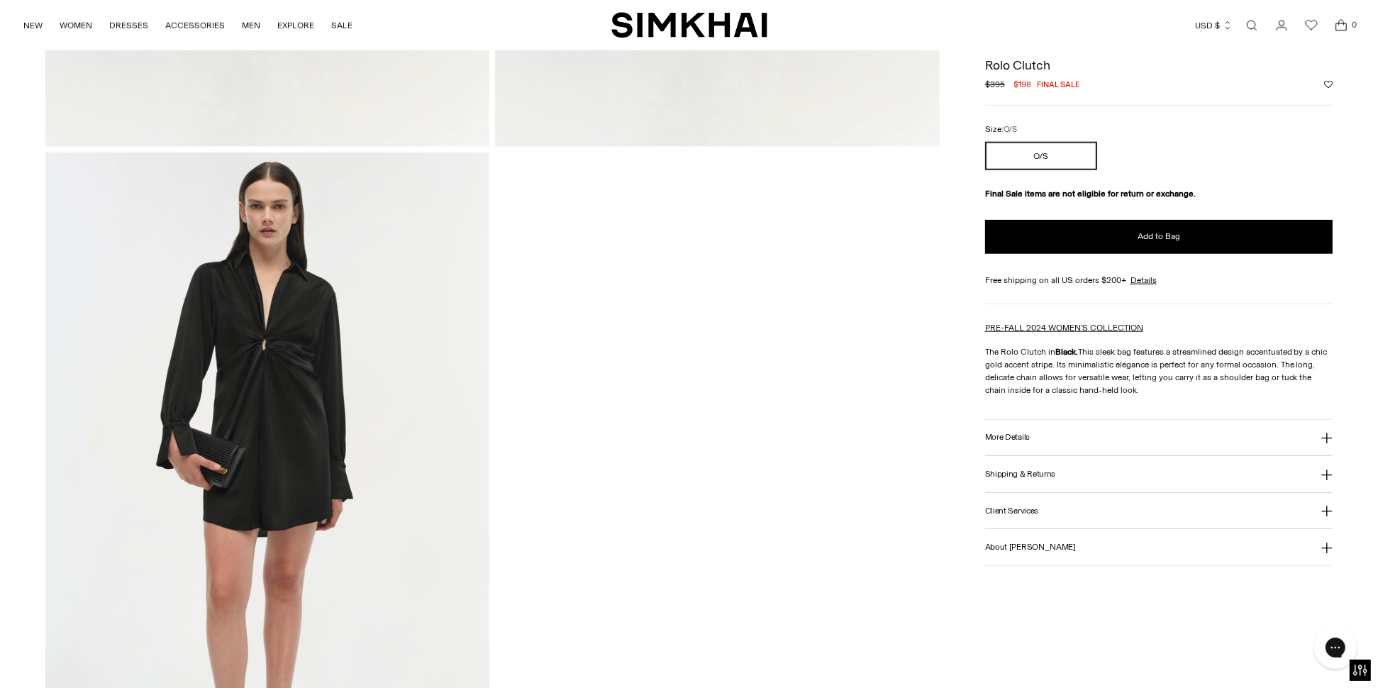
scroll to position [1986, 0]
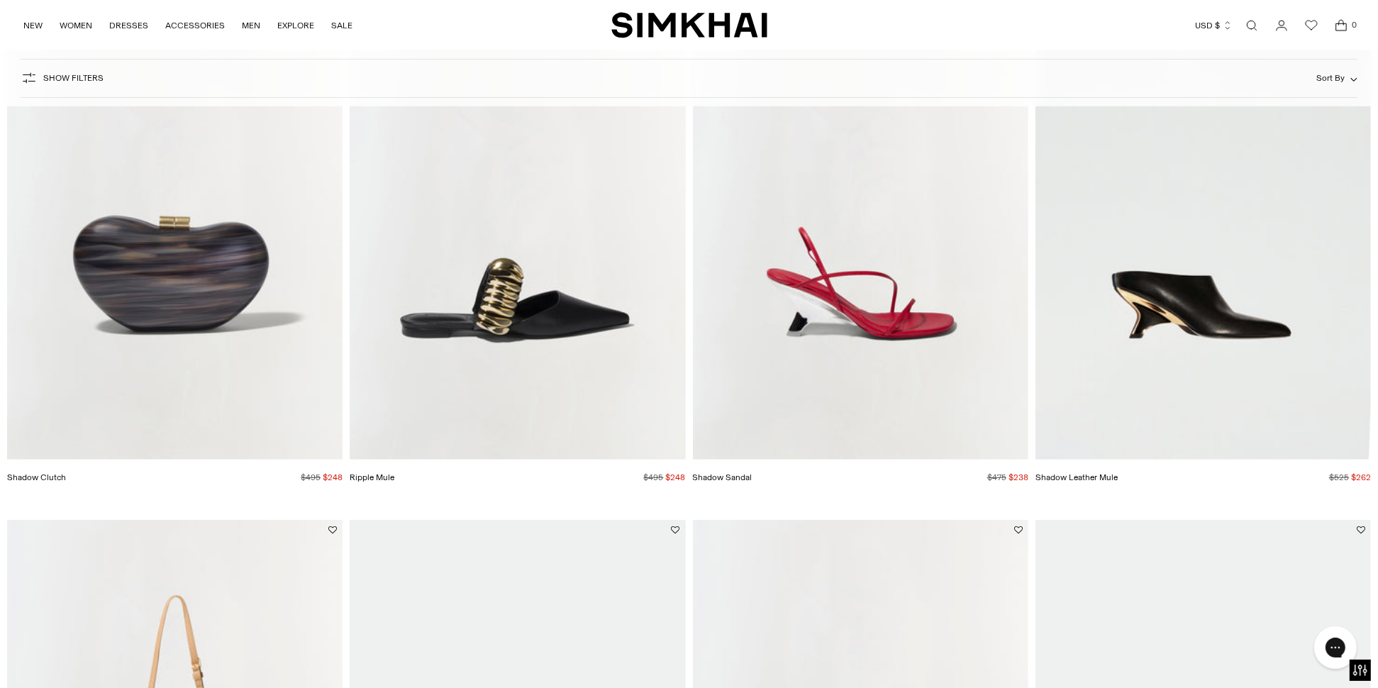
scroll to position [780, 0]
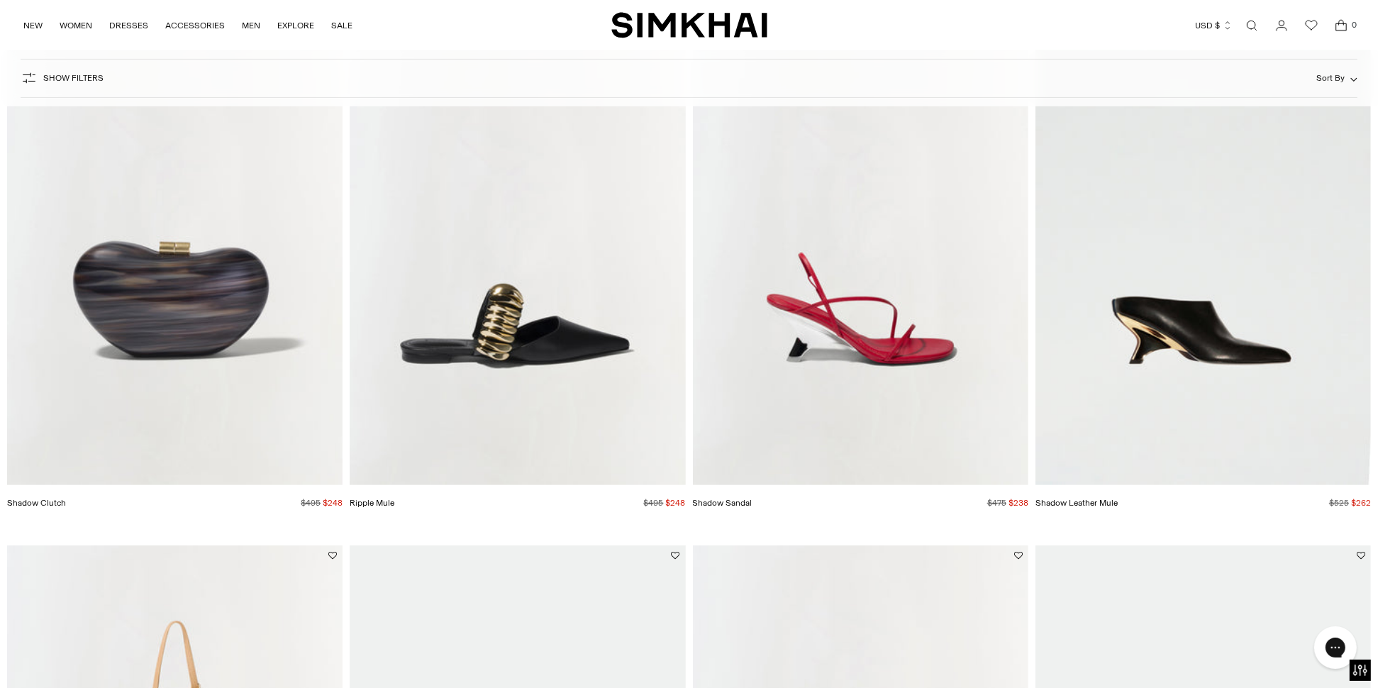
click at [0, 0] on img "Shadow Clutch" at bounding box center [0, 0] width 0 height 0
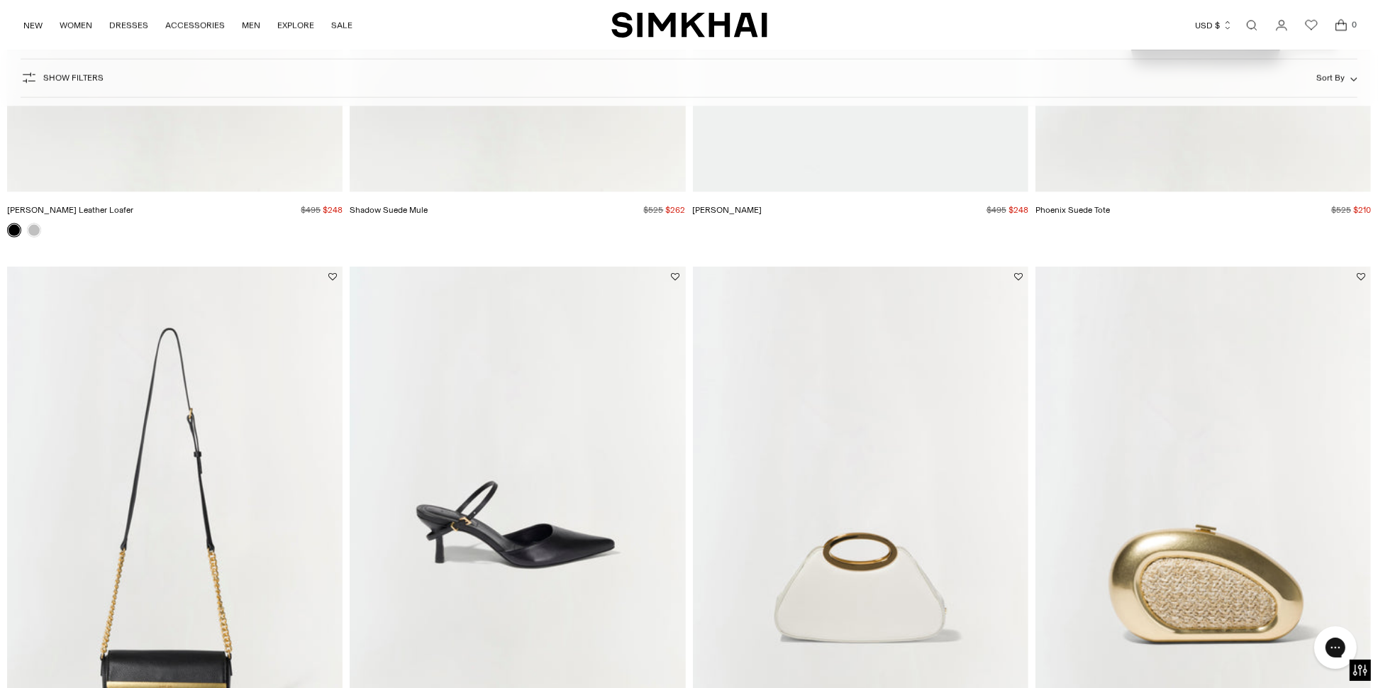
scroll to position [3120, 0]
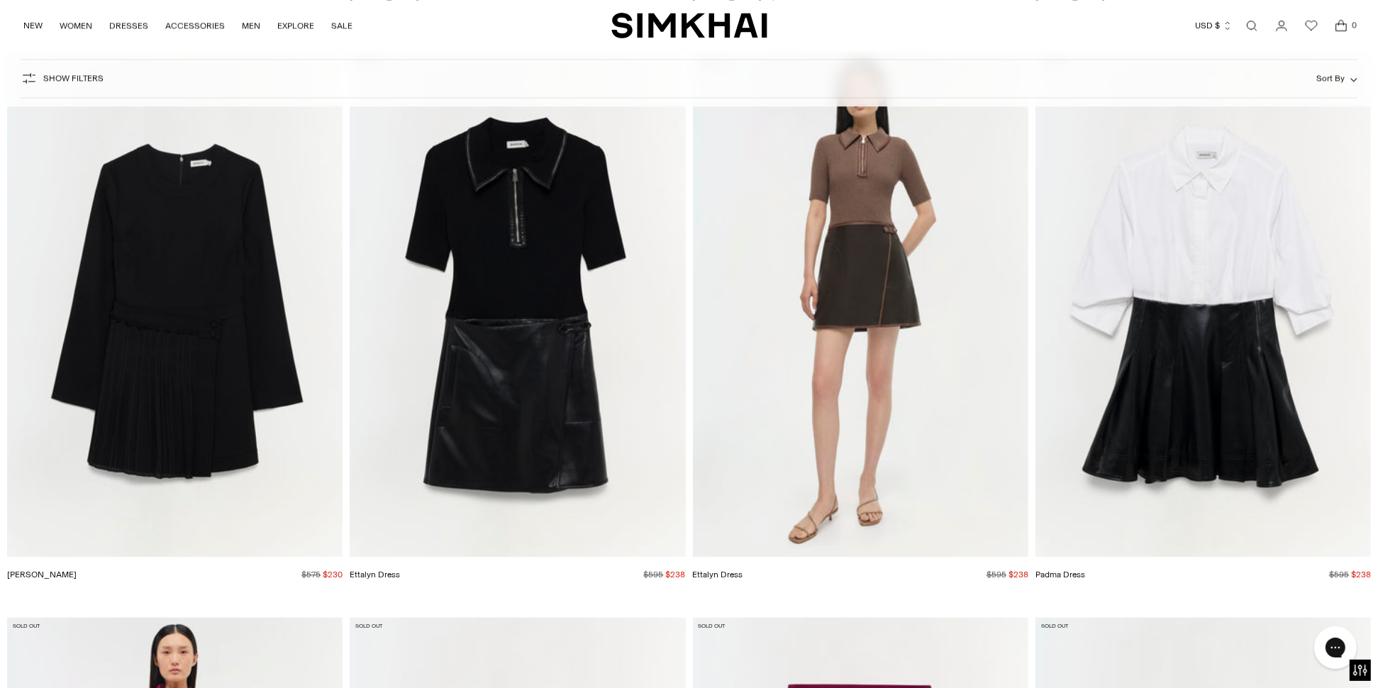
scroll to position [4184, 0]
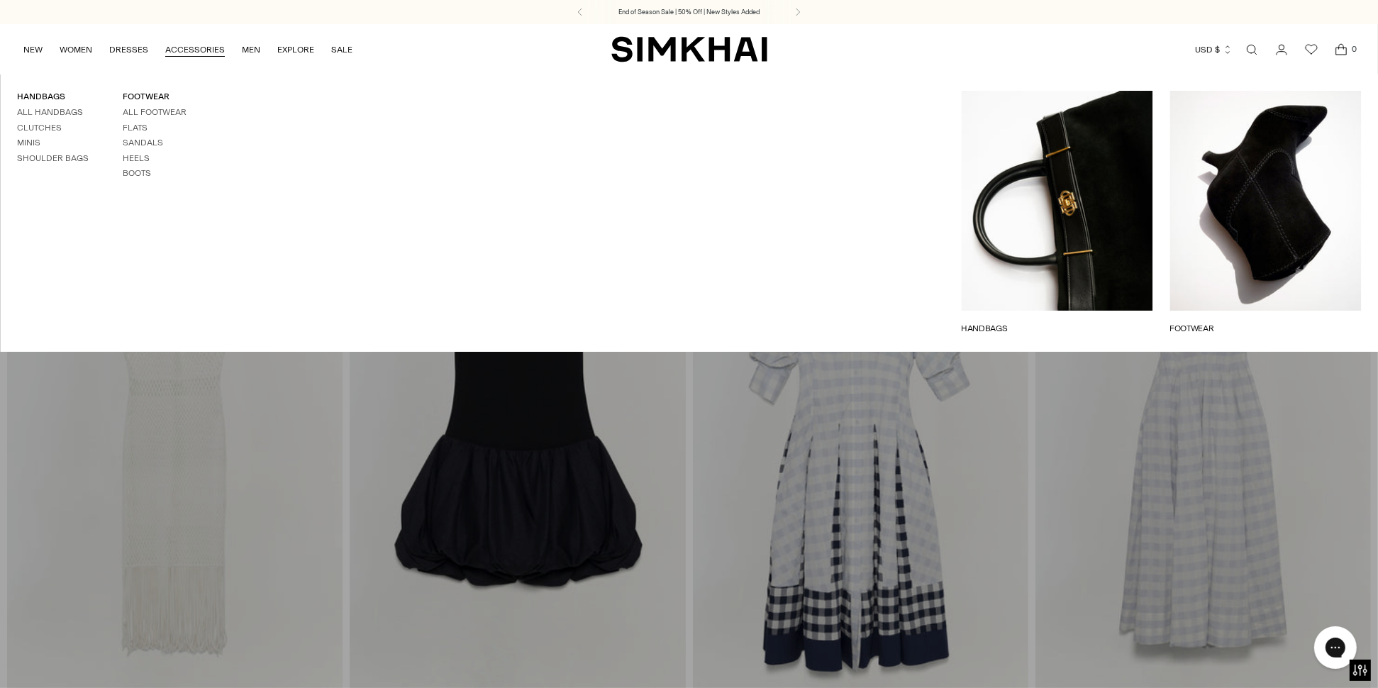
click at [193, 48] on link "ACCESSORIES" at bounding box center [195, 49] width 60 height 31
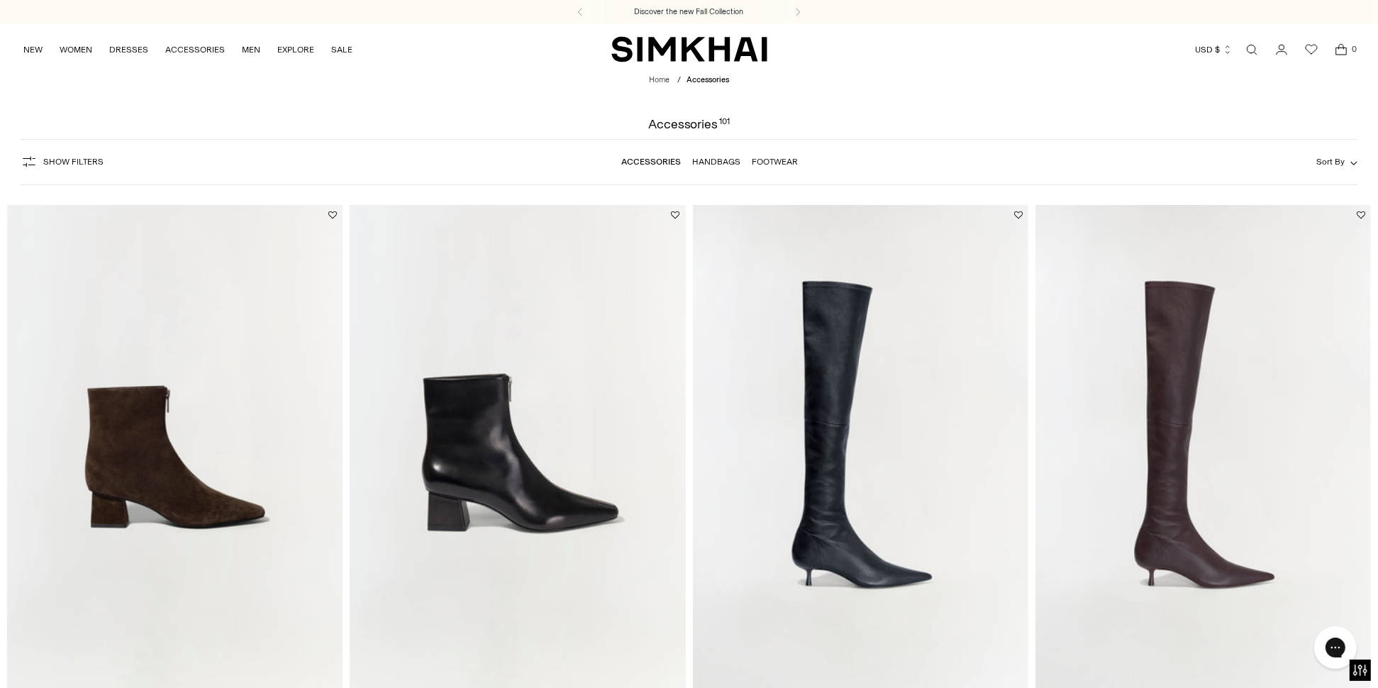
scroll to position [213, 0]
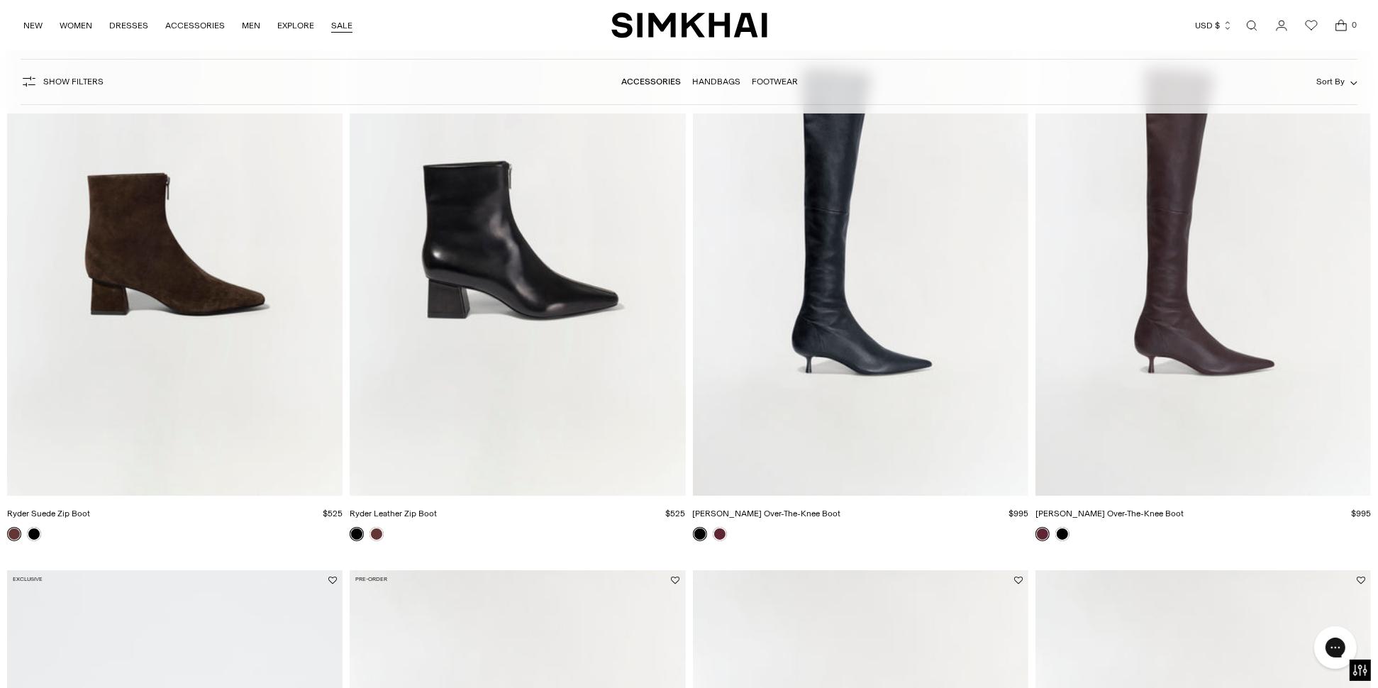
click at [342, 26] on link "SALE" at bounding box center [341, 25] width 21 height 31
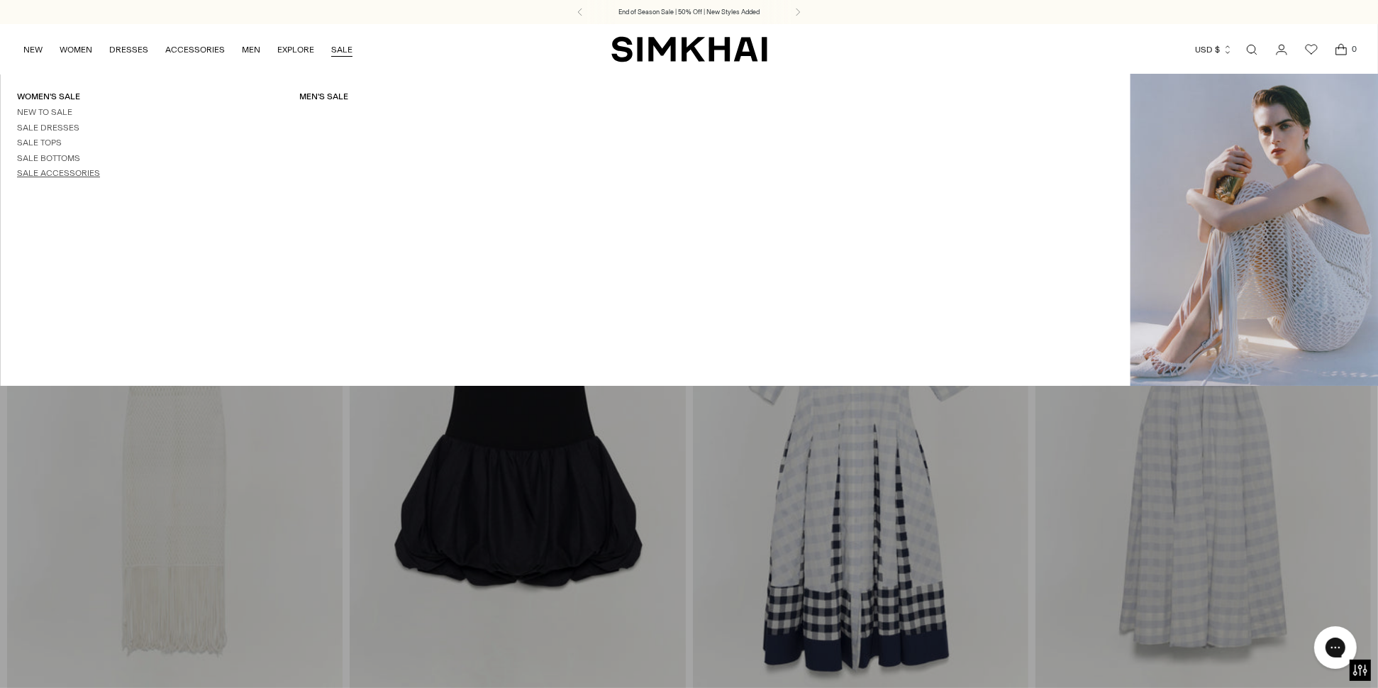
click at [43, 173] on link "Sale Accessories" at bounding box center [58, 173] width 83 height 10
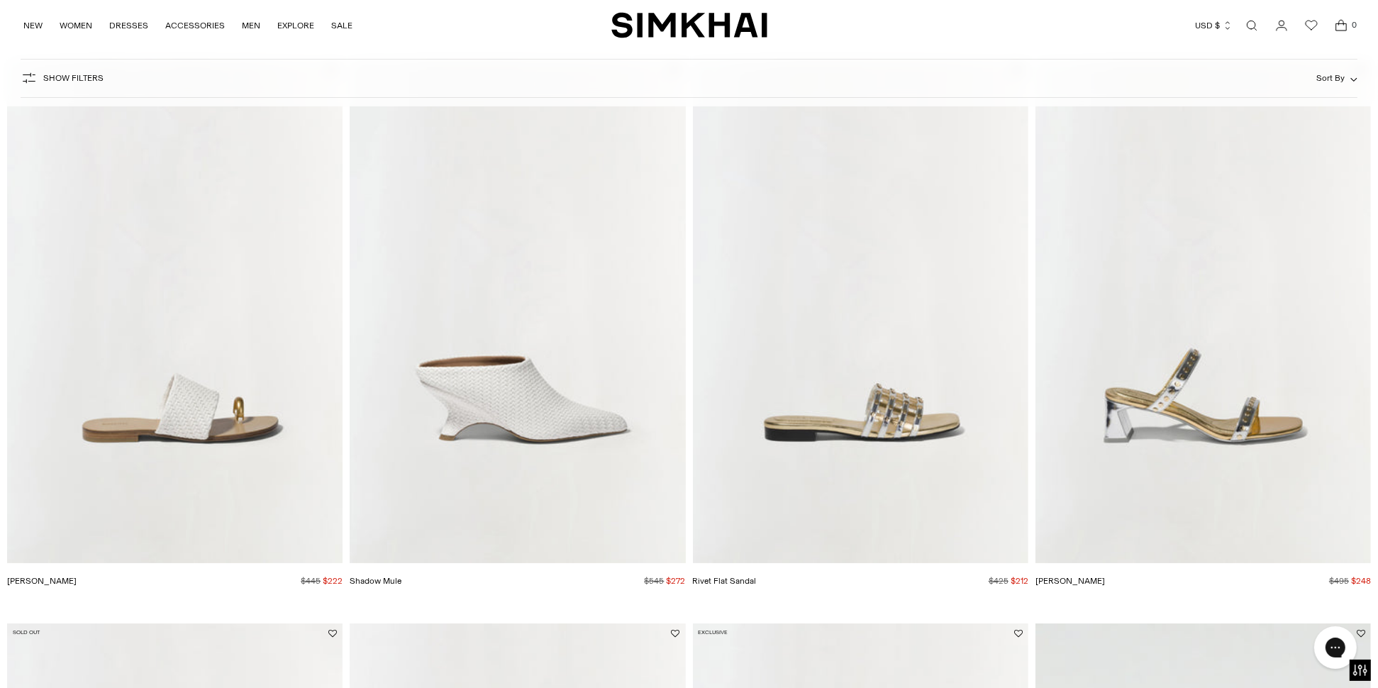
scroll to position [213, 0]
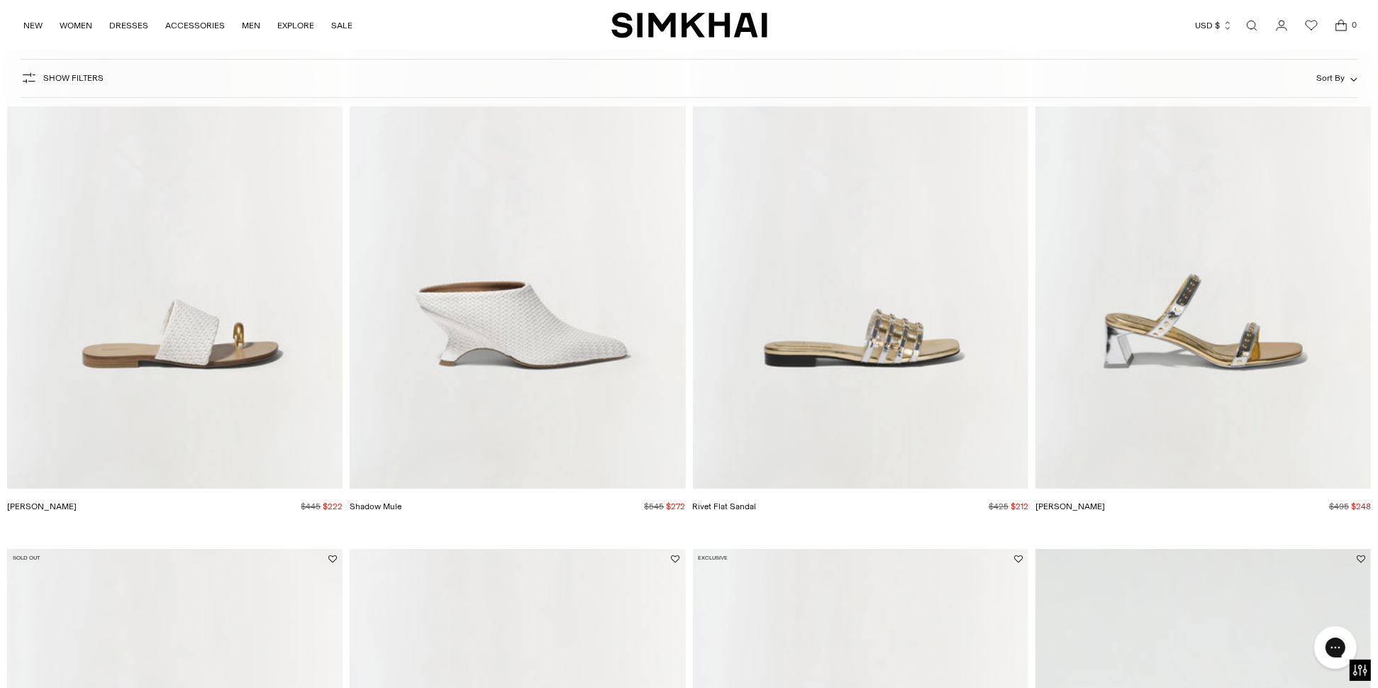
click at [0, 0] on img "Rivet Flat Sandal" at bounding box center [0, 0] width 0 height 0
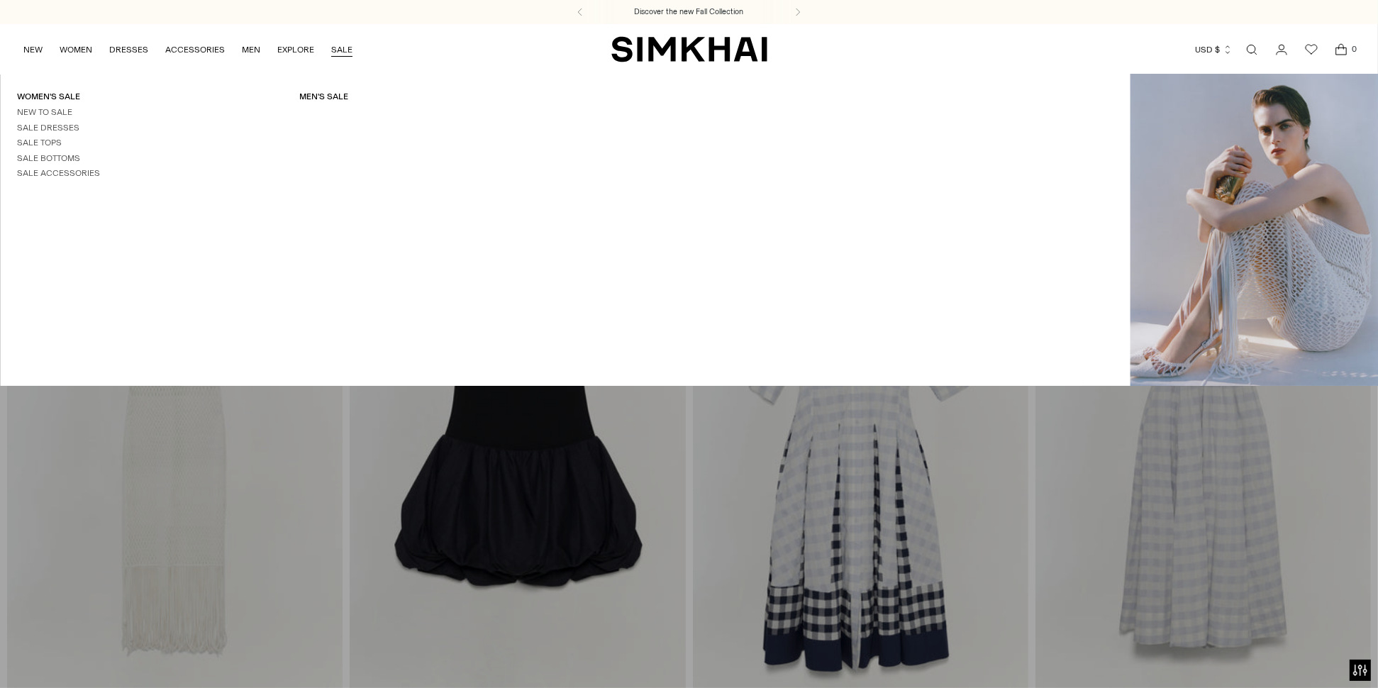
click at [340, 47] on link "SALE" at bounding box center [341, 49] width 21 height 31
click at [67, 177] on link "Sale Accessories" at bounding box center [58, 173] width 83 height 10
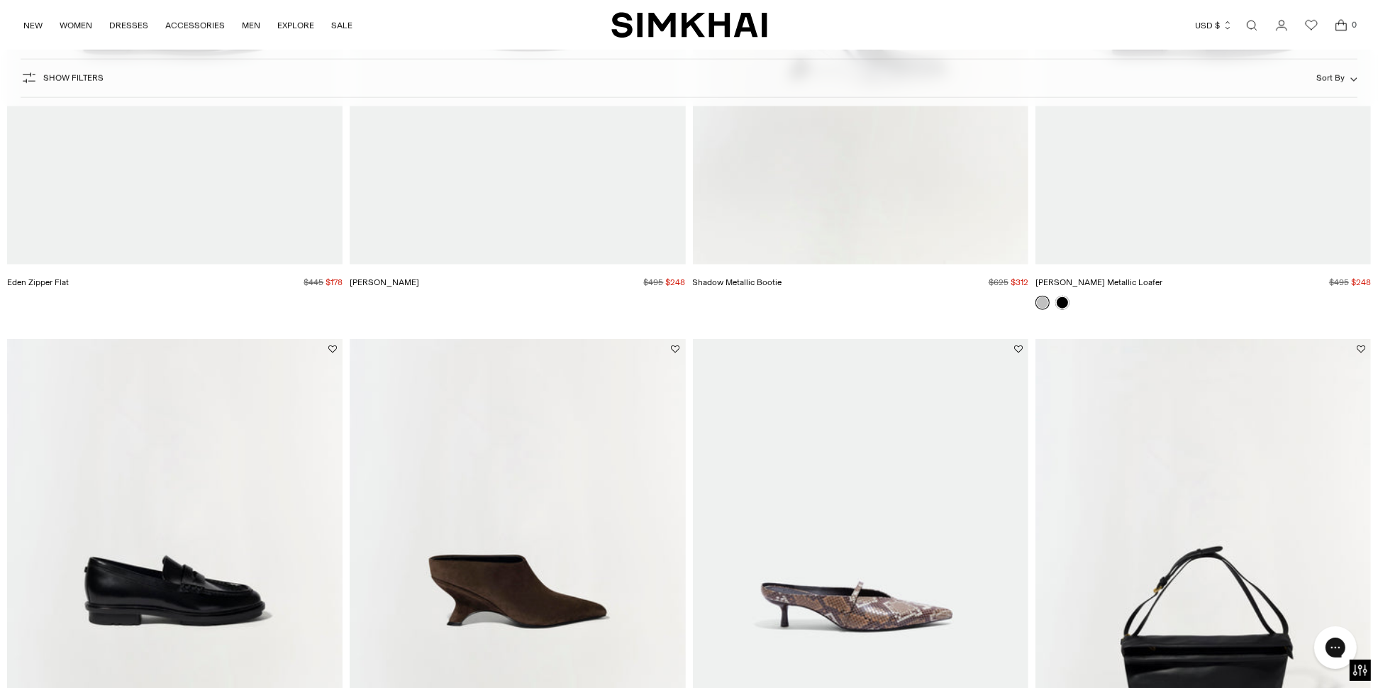
scroll to position [2411, 0]
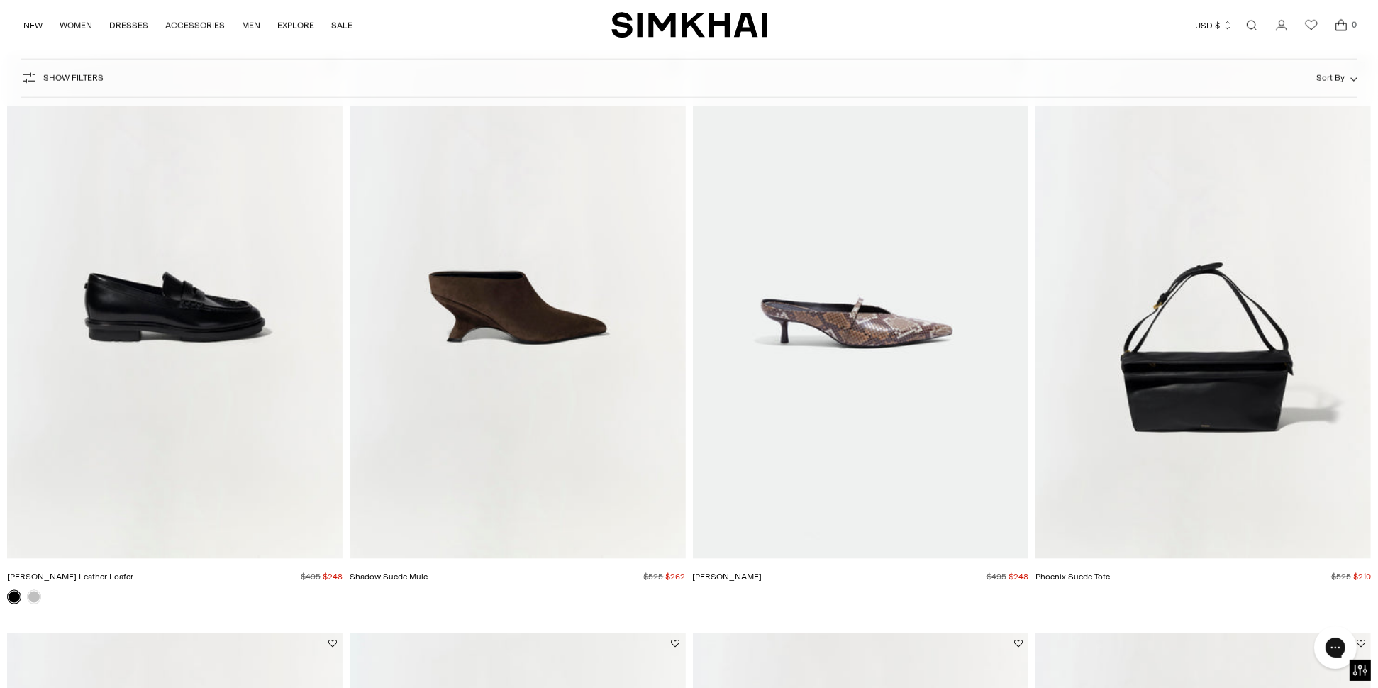
click at [0, 0] on img "Phoenix Suede Tote" at bounding box center [0, 0] width 0 height 0
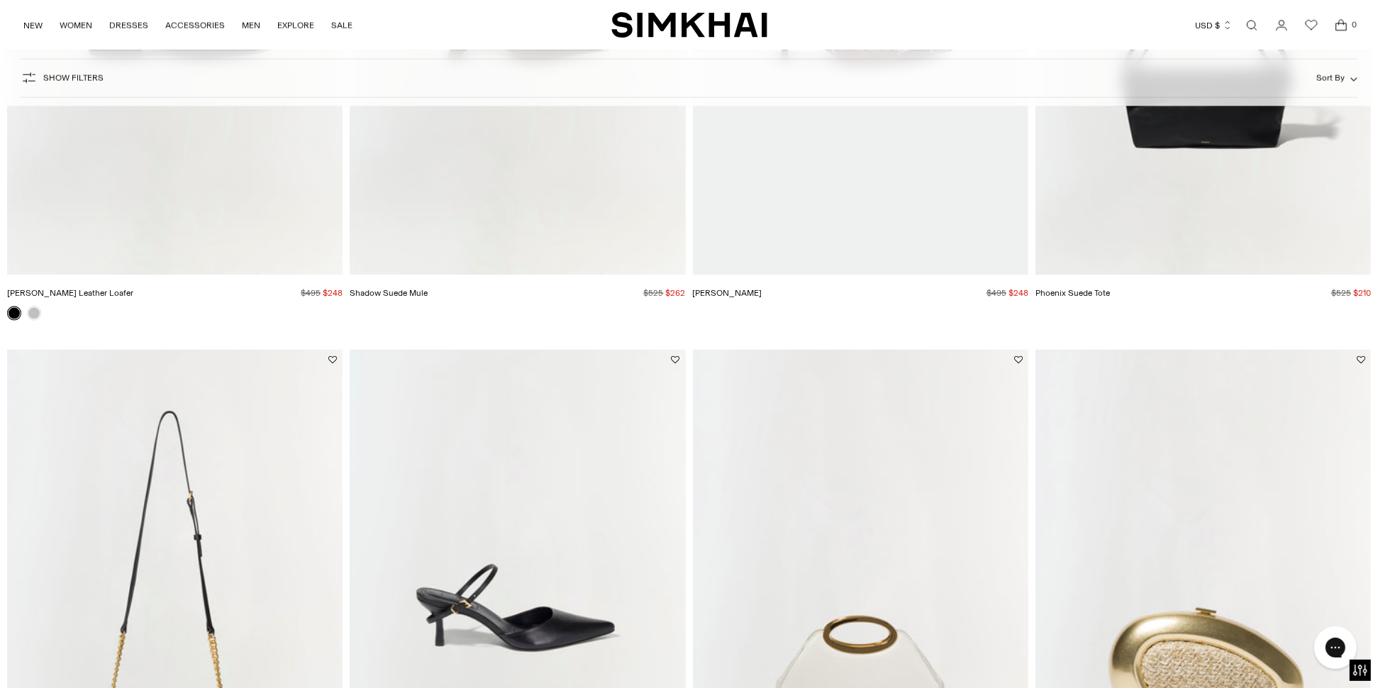
scroll to position [2978, 0]
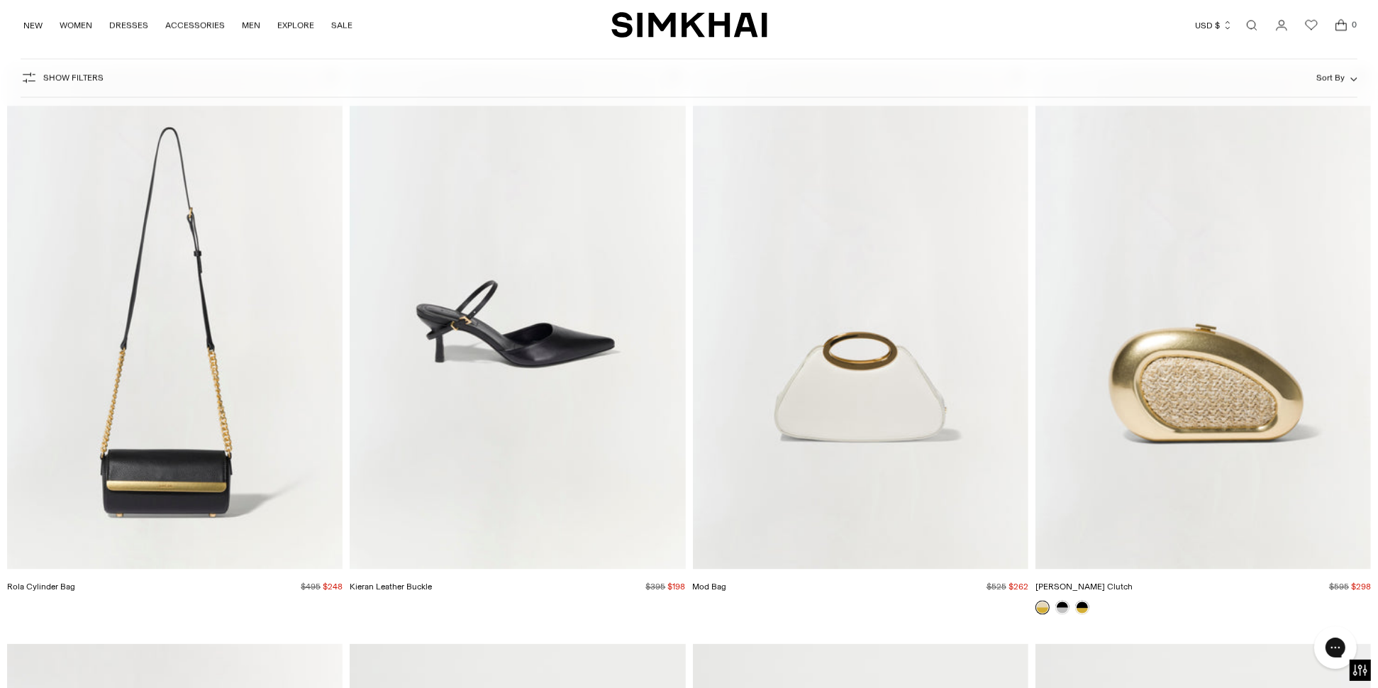
click at [0, 0] on img "Mod Bag" at bounding box center [0, 0] width 0 height 0
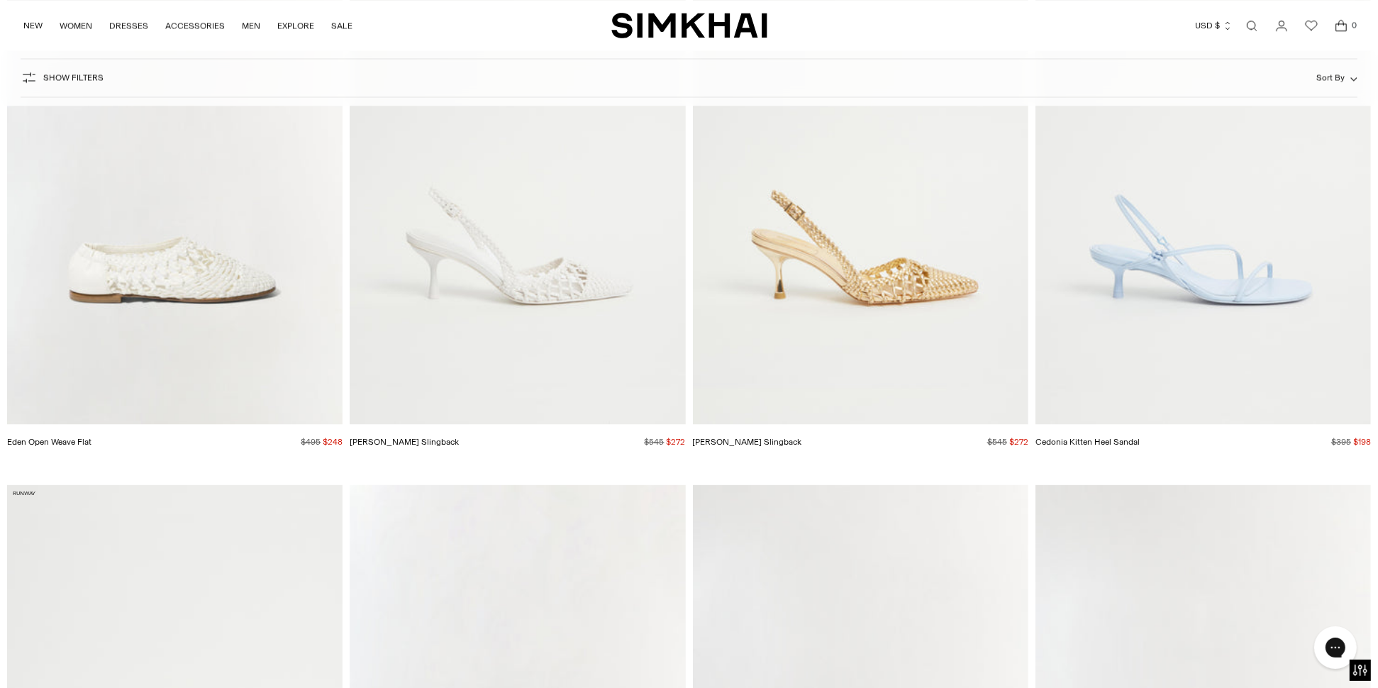
scroll to position [3758, 0]
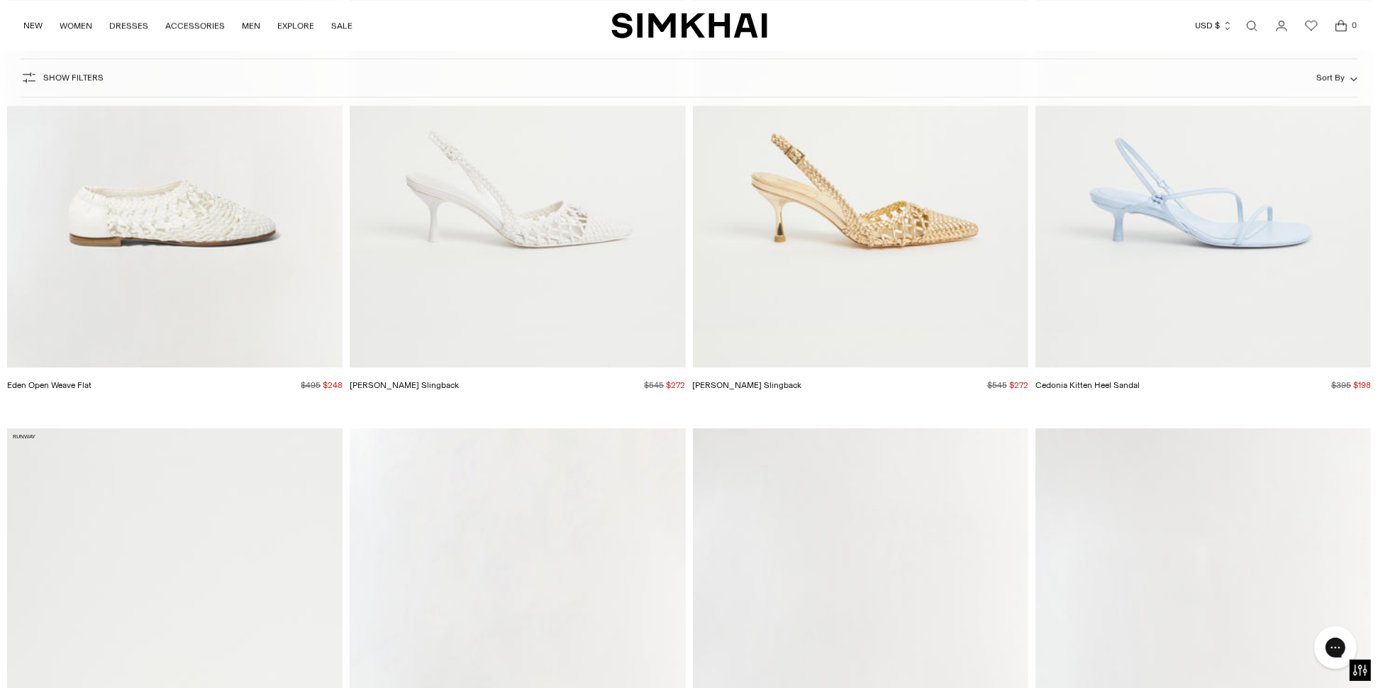
click at [0, 0] on img "Dylan Woven Slingback" at bounding box center [0, 0] width 0 height 0
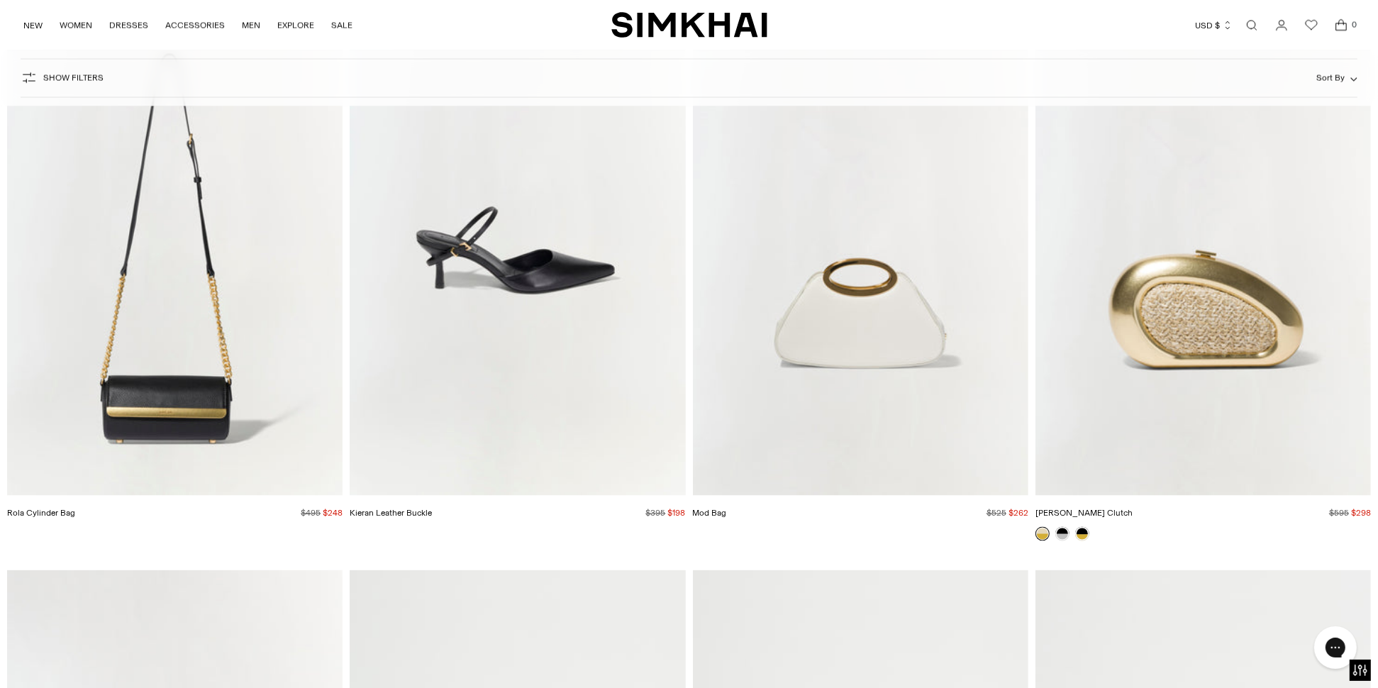
scroll to position [3045, 0]
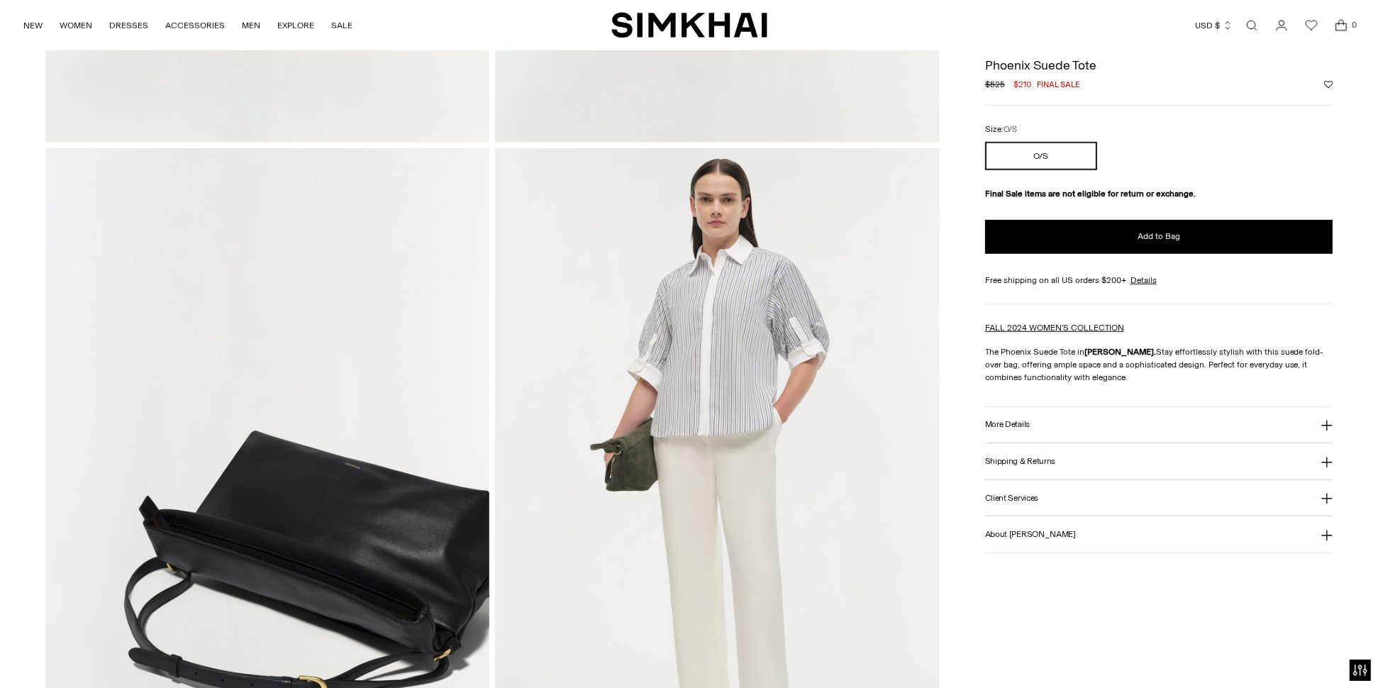
scroll to position [1489, 0]
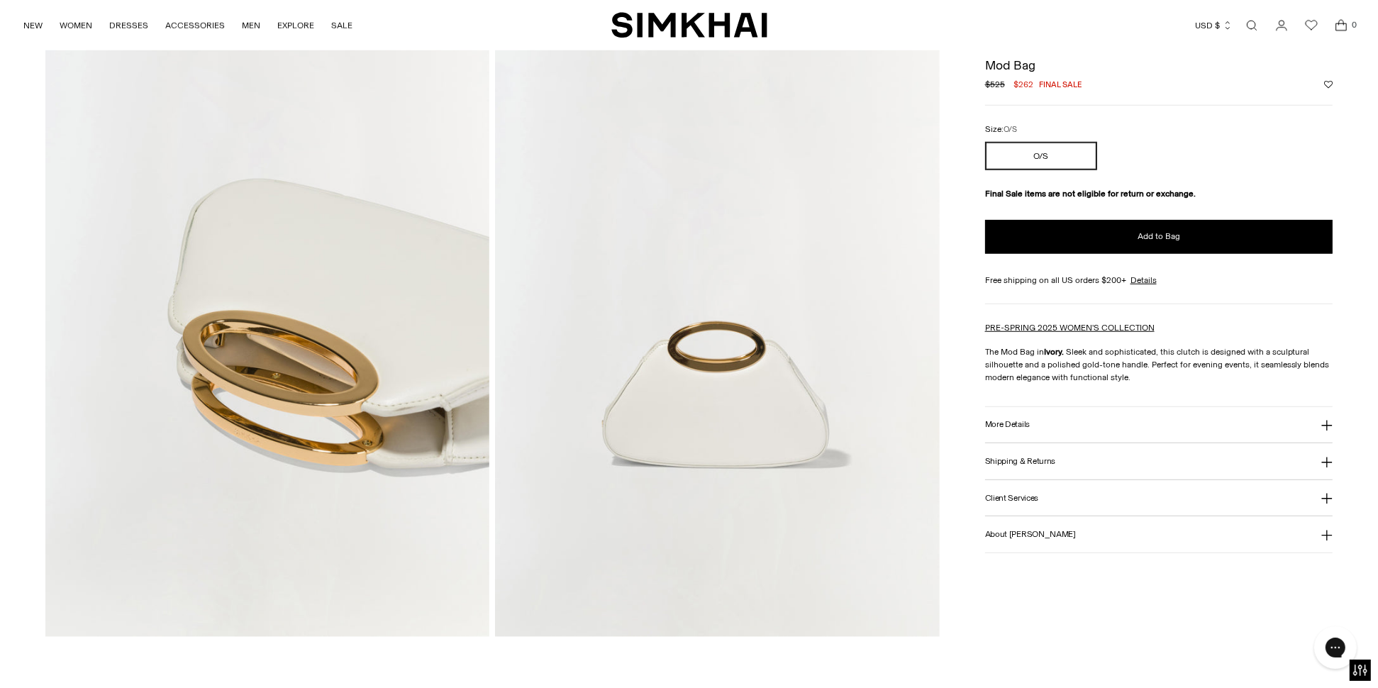
scroll to position [1702, 0]
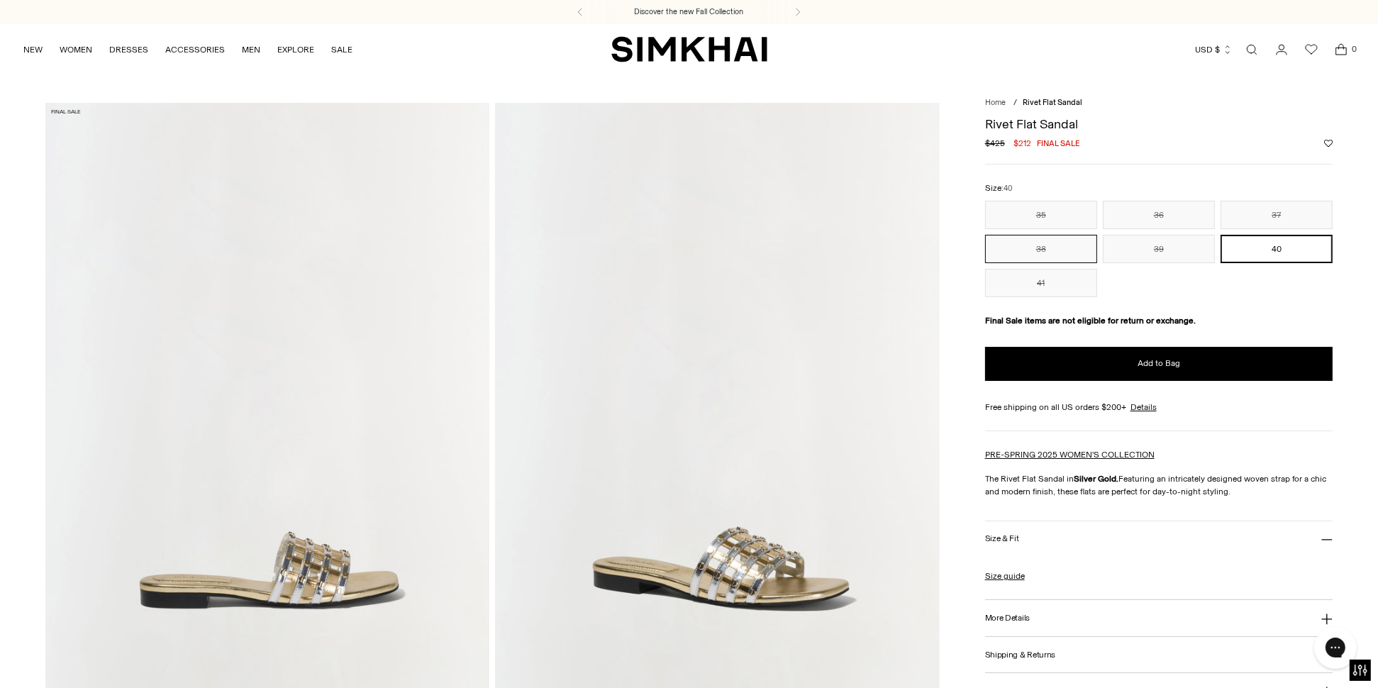
click at [1011, 251] on button "38" at bounding box center [1041, 249] width 112 height 28
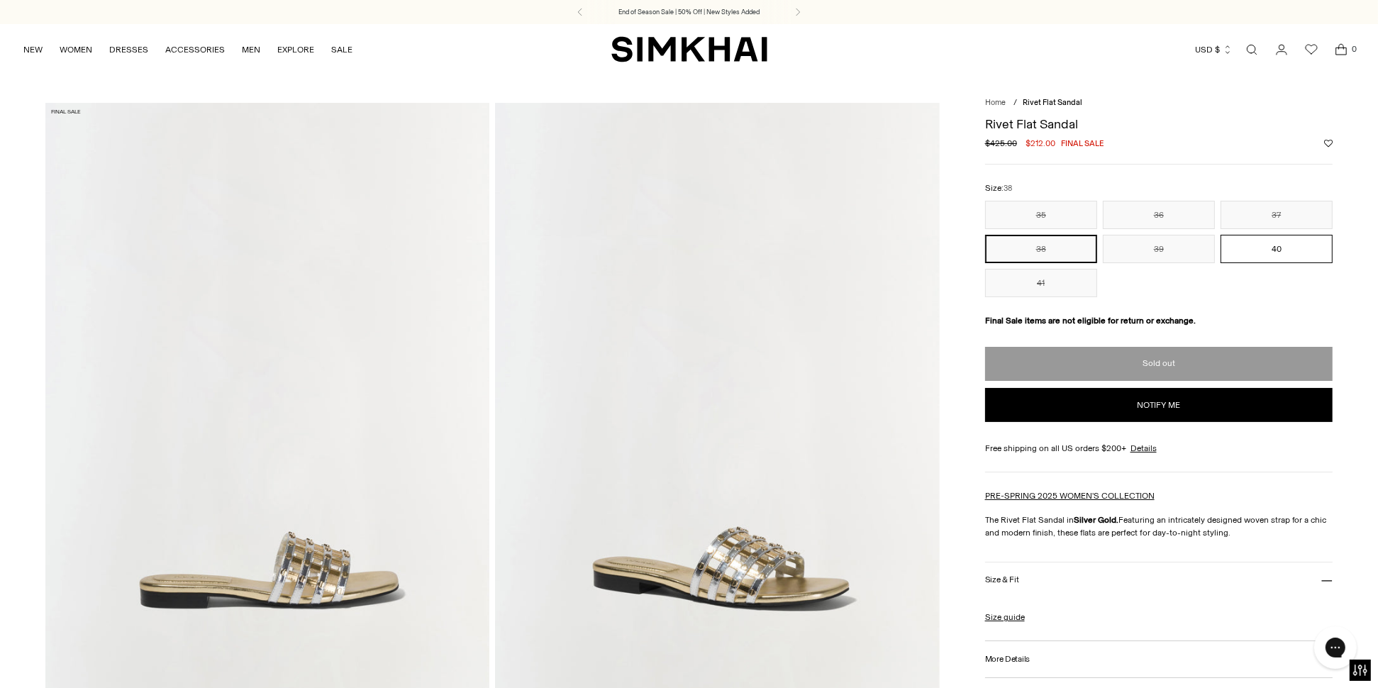
click at [1250, 248] on button "40" at bounding box center [1276, 249] width 112 height 28
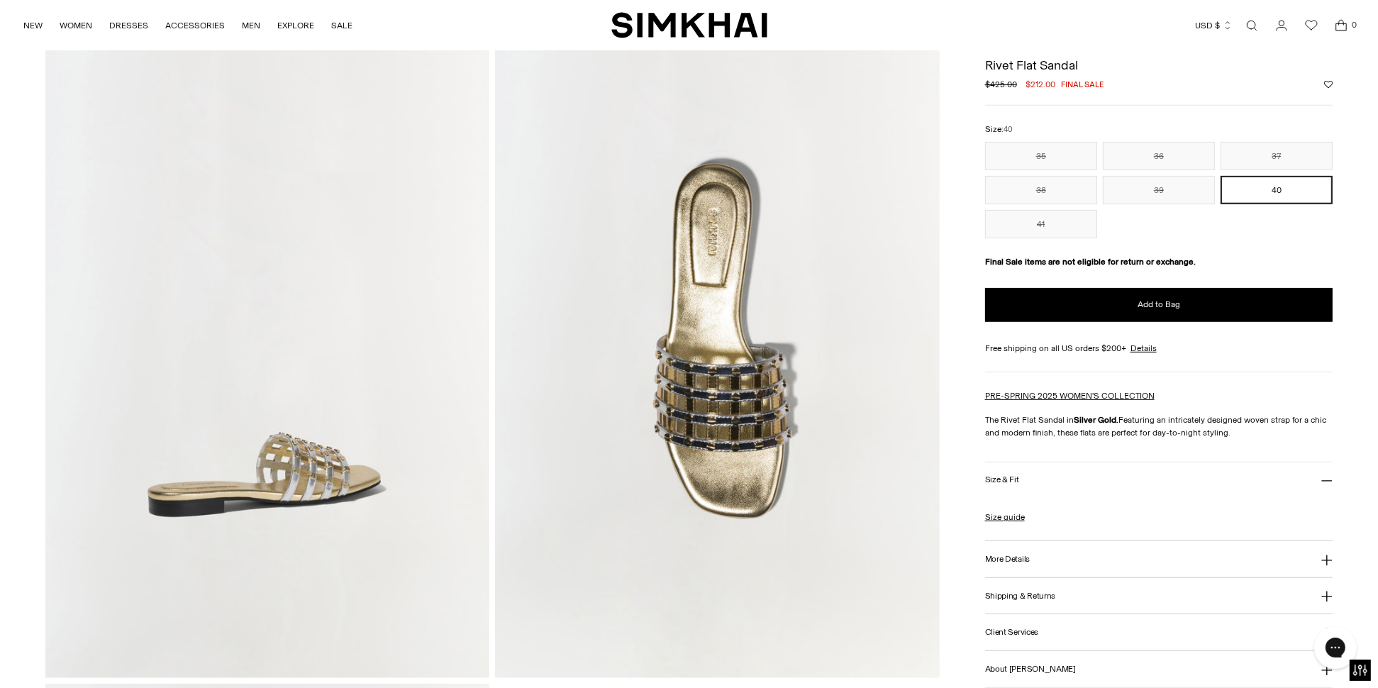
scroll to position [851, 0]
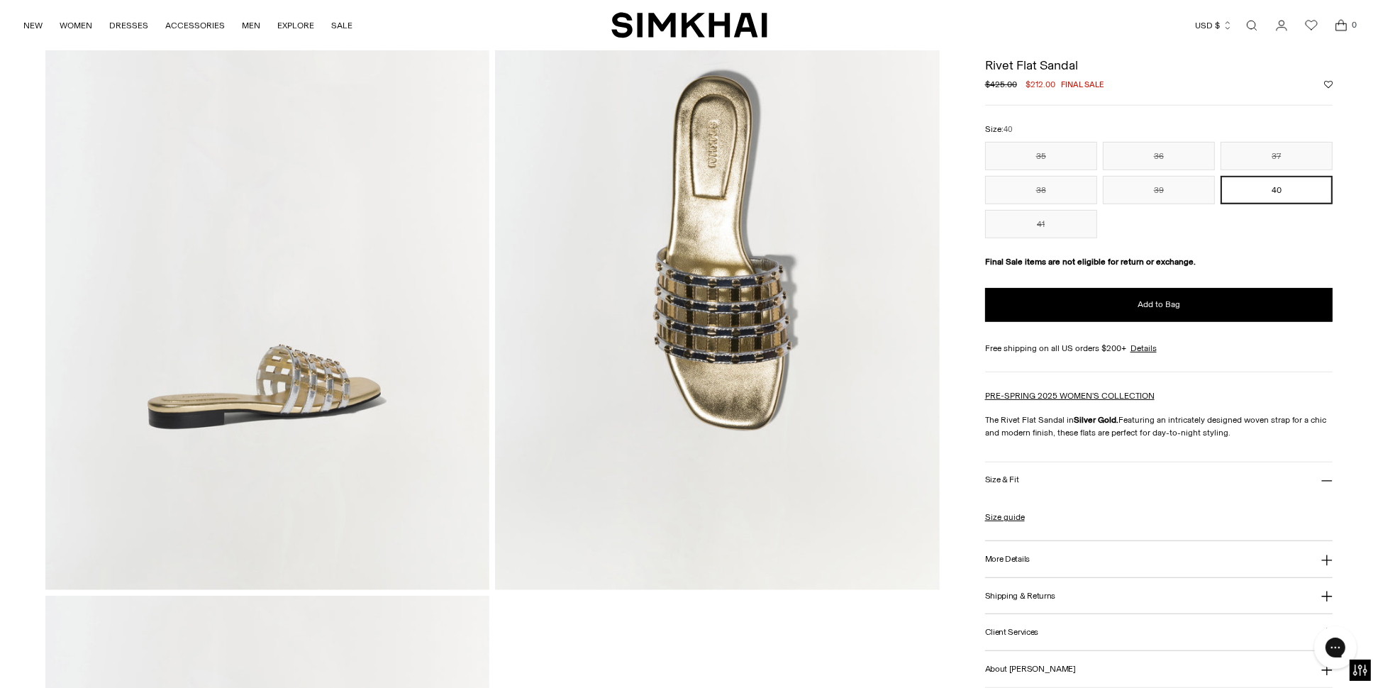
click at [749, 342] on img at bounding box center [717, 257] width 444 height 666
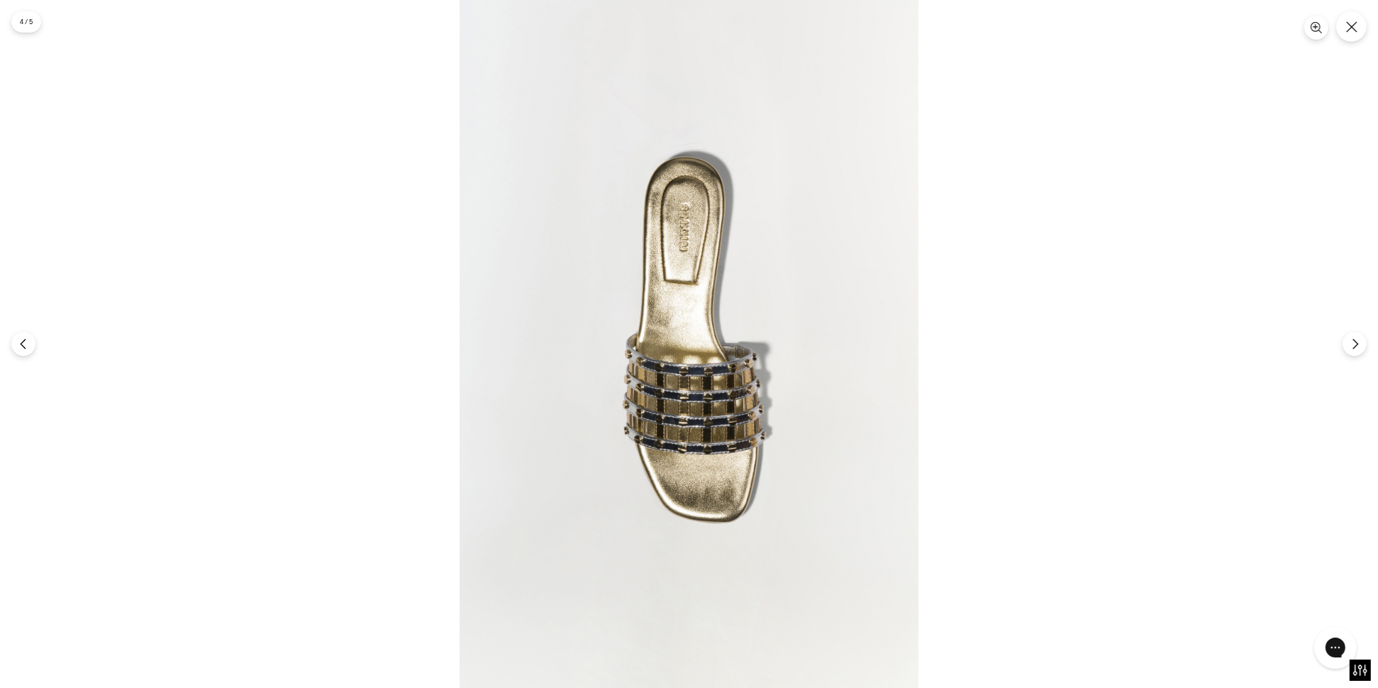
click at [705, 406] on img at bounding box center [689, 344] width 459 height 688
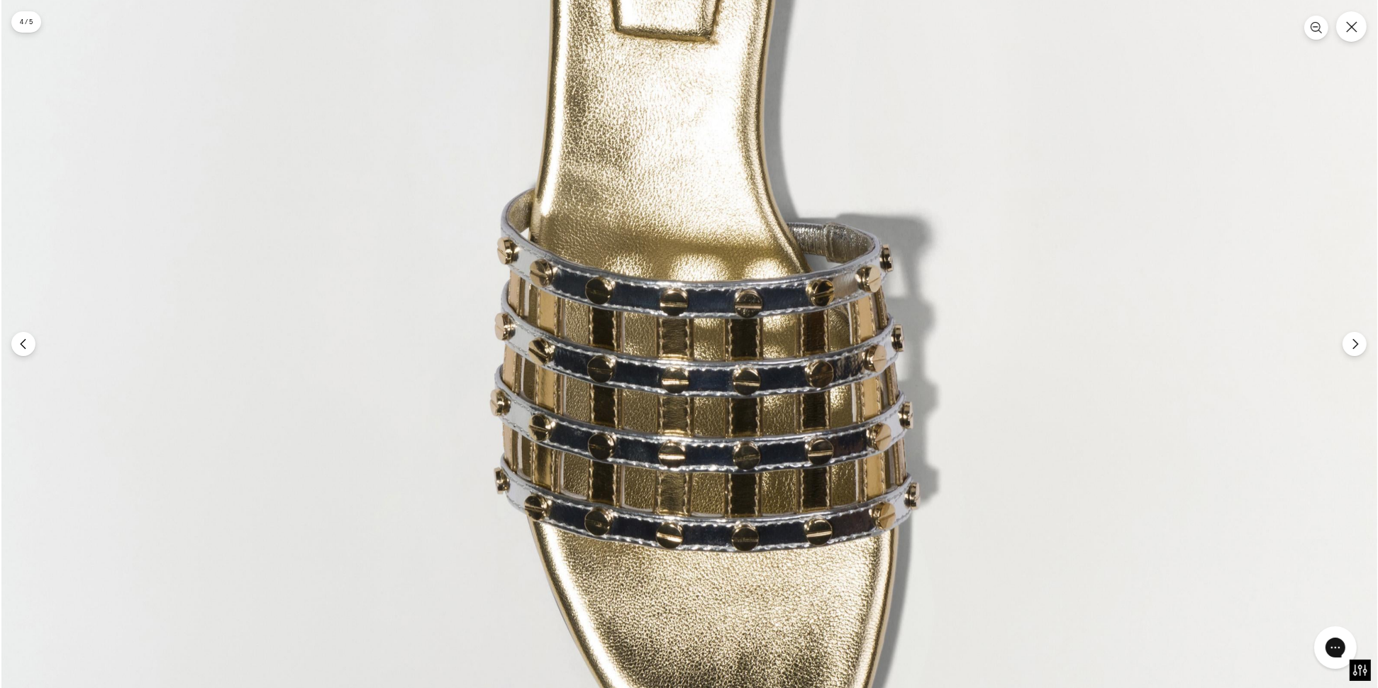
click at [1353, 46] on img at bounding box center [689, 221] width 1376 height 2064
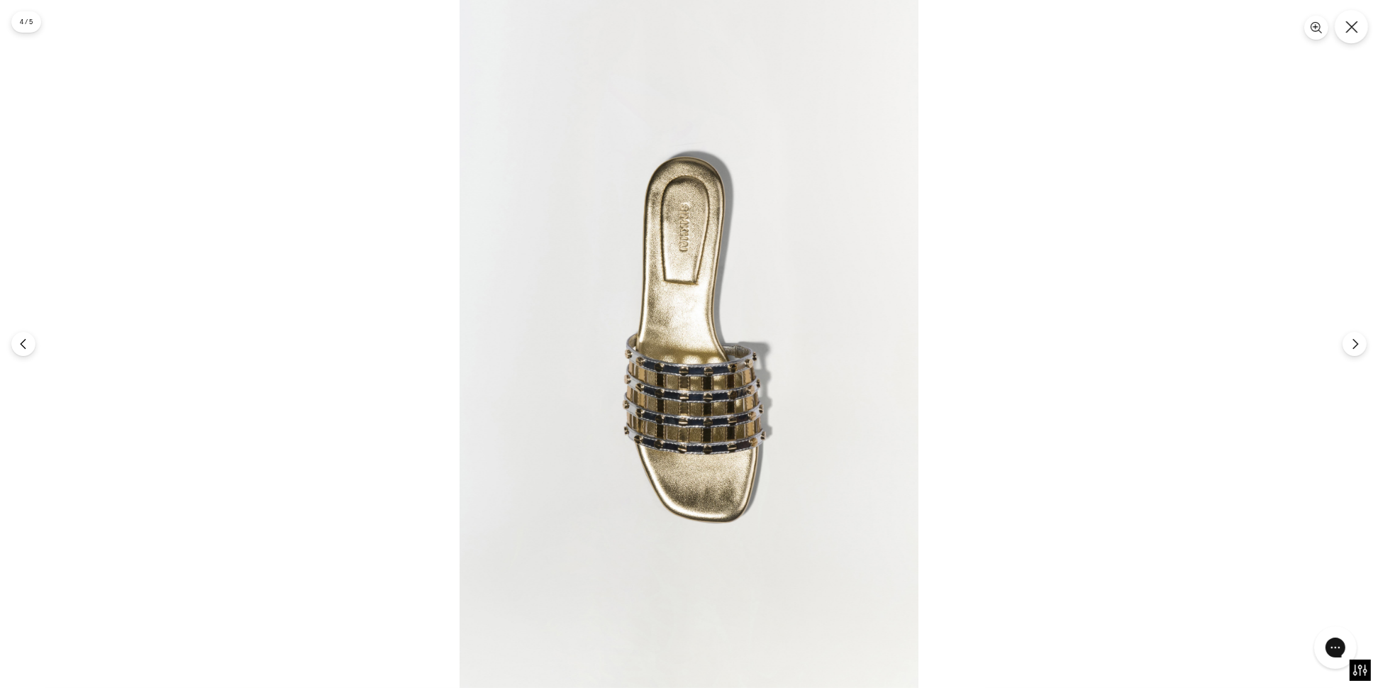
click at [1357, 32] on button "Close" at bounding box center [1351, 26] width 33 height 33
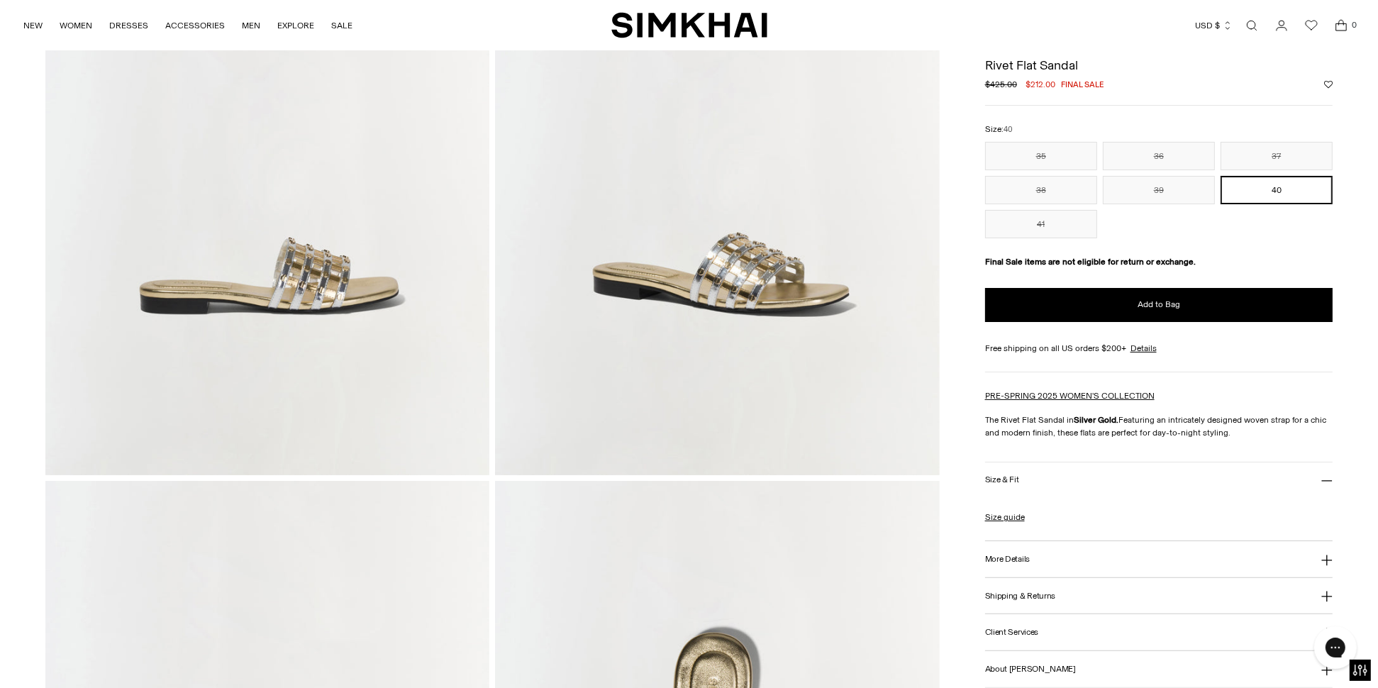
scroll to position [284, 0]
